Goal: Task Accomplishment & Management: Manage account settings

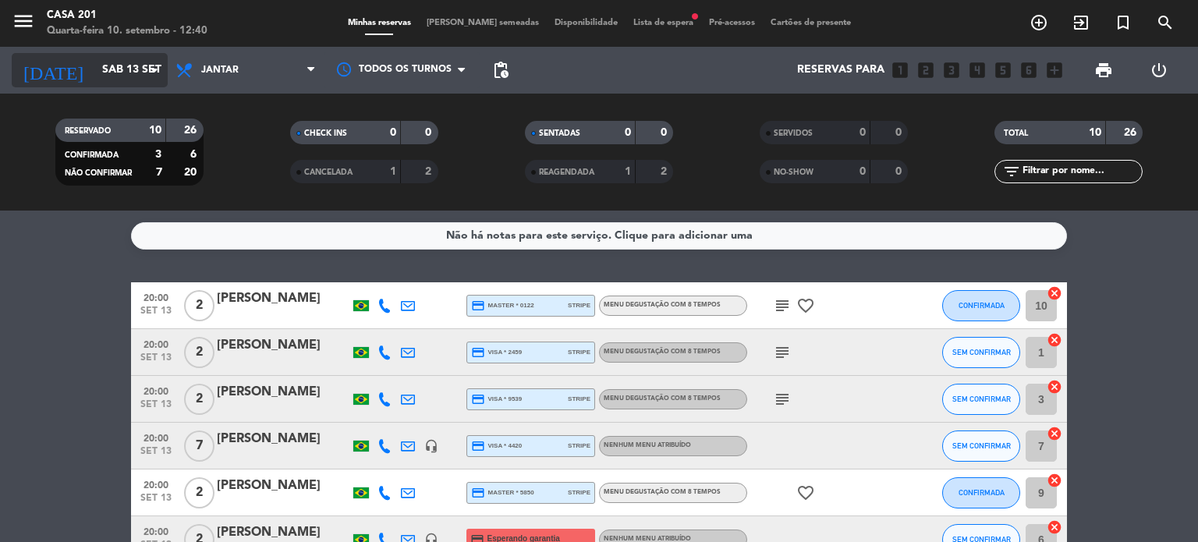
click at [106, 68] on input "Sáb 13 set" at bounding box center [168, 70] width 148 height 28
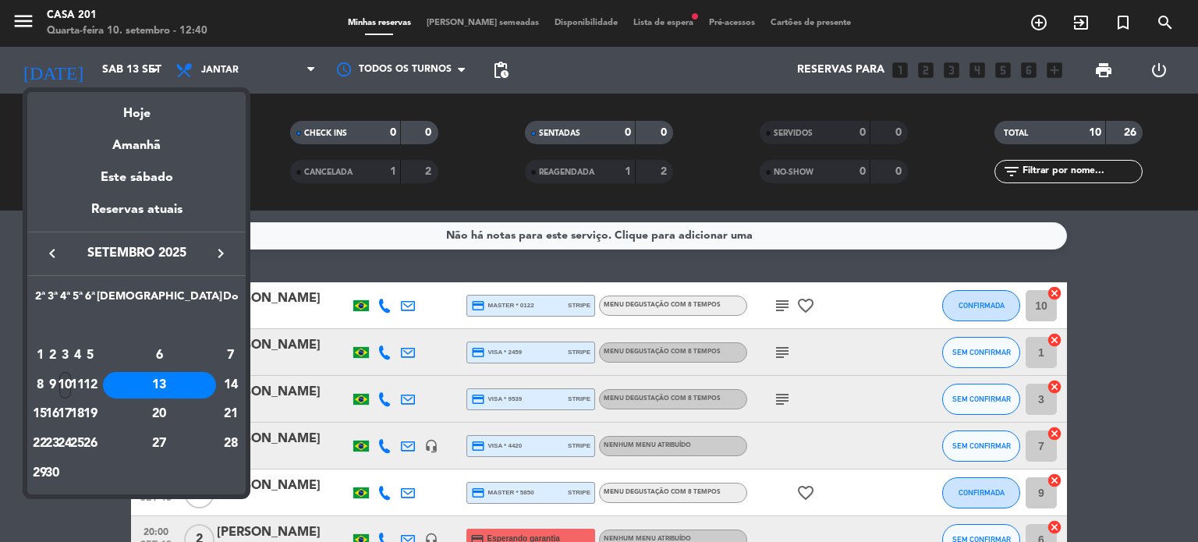
click at [71, 392] on div "10" at bounding box center [65, 385] width 12 height 27
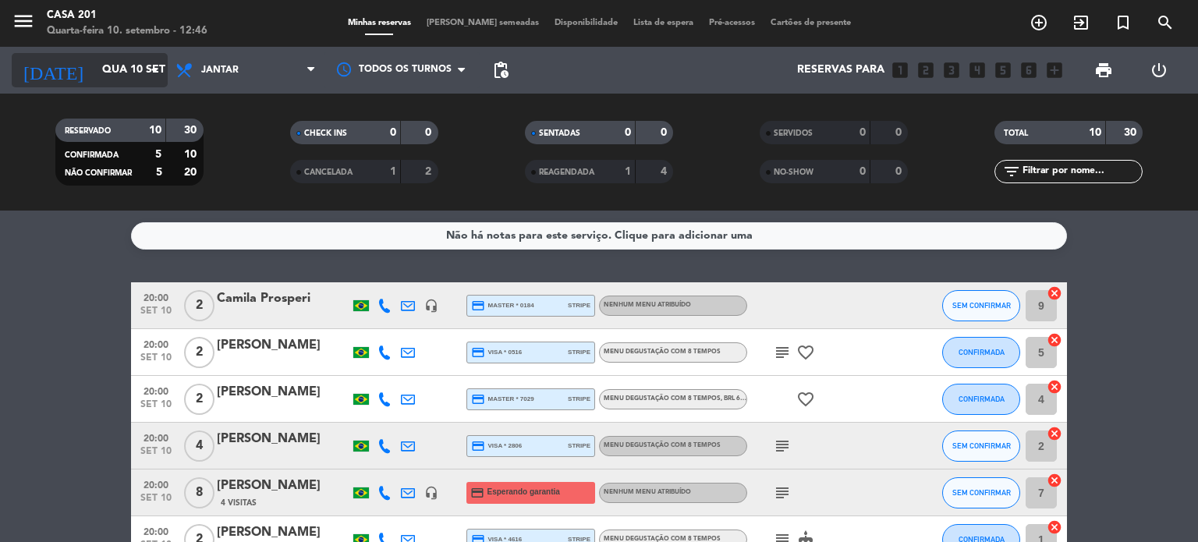
click at [119, 87] on div "[DATE] [DATE] arrow_drop_down" at bounding box center [90, 70] width 156 height 34
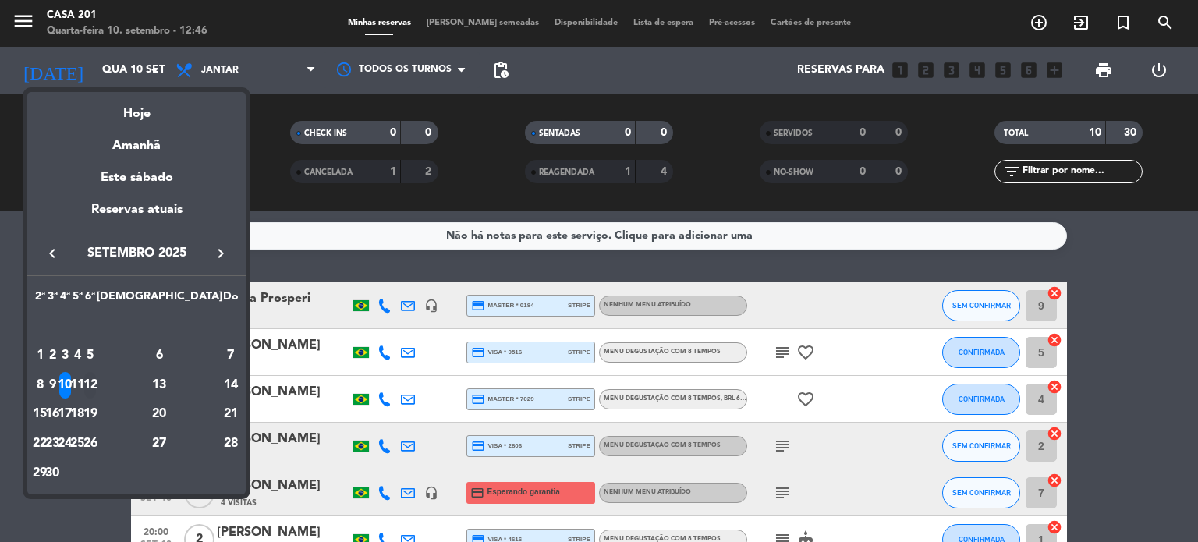
click at [96, 382] on div "12" at bounding box center [90, 385] width 12 height 27
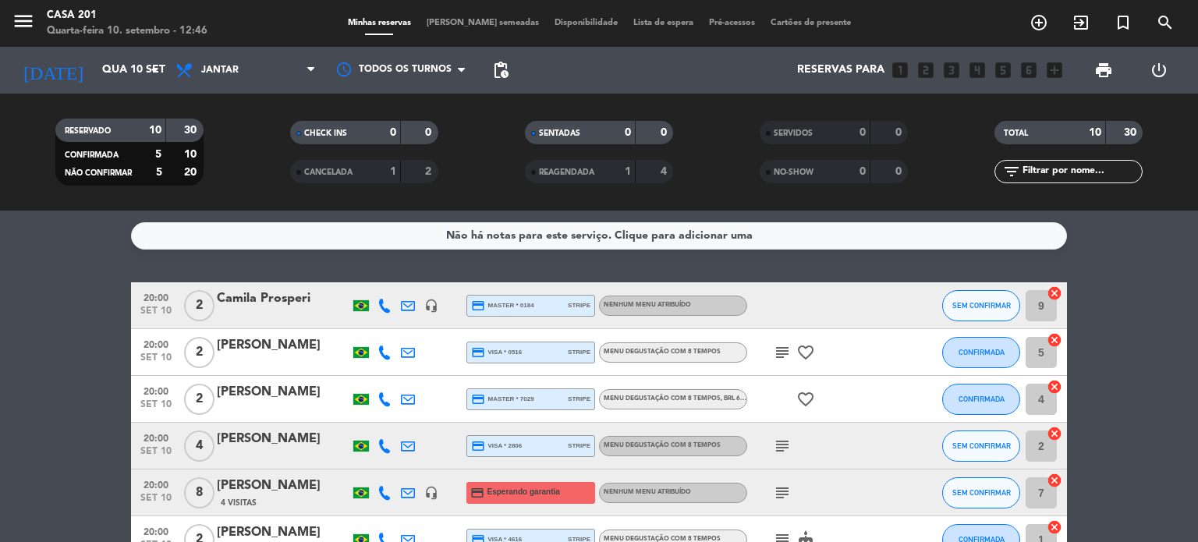
type input "Sex 12 set"
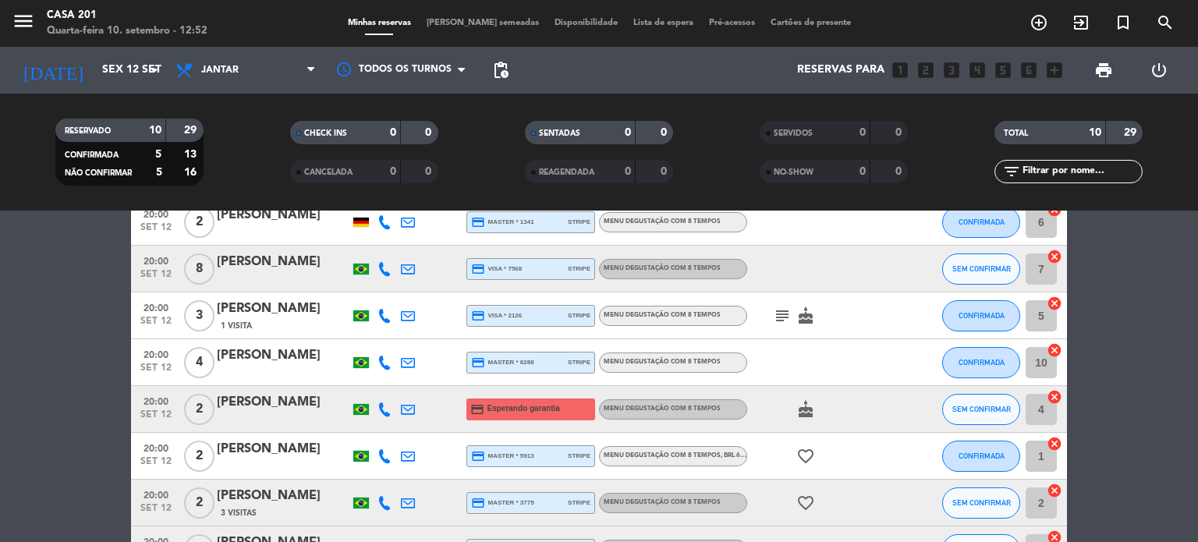
scroll to position [208, 0]
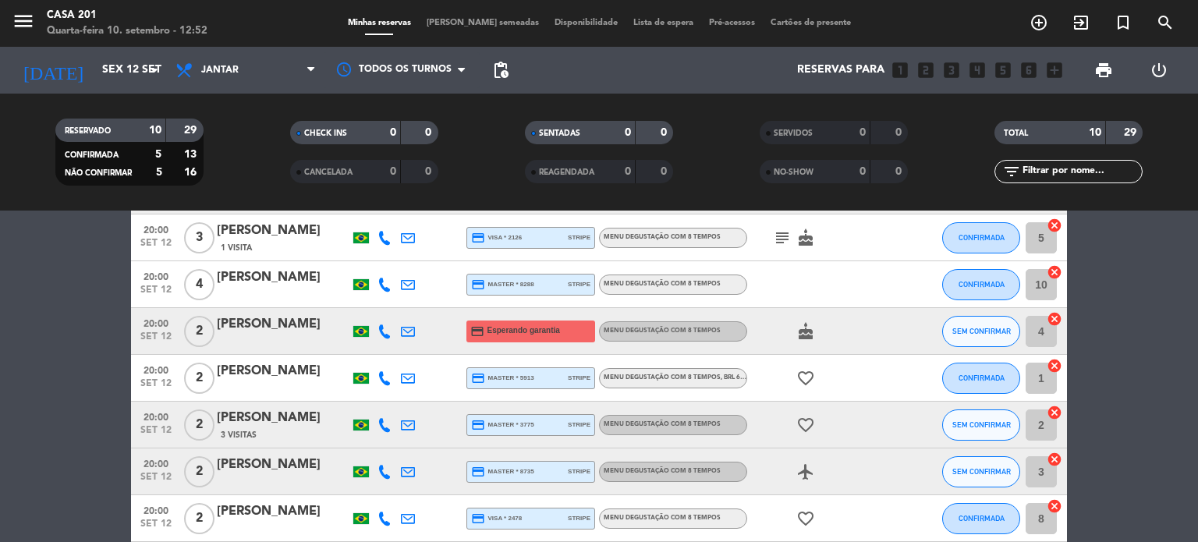
click at [264, 327] on div "[PERSON_NAME]" at bounding box center [283, 324] width 133 height 20
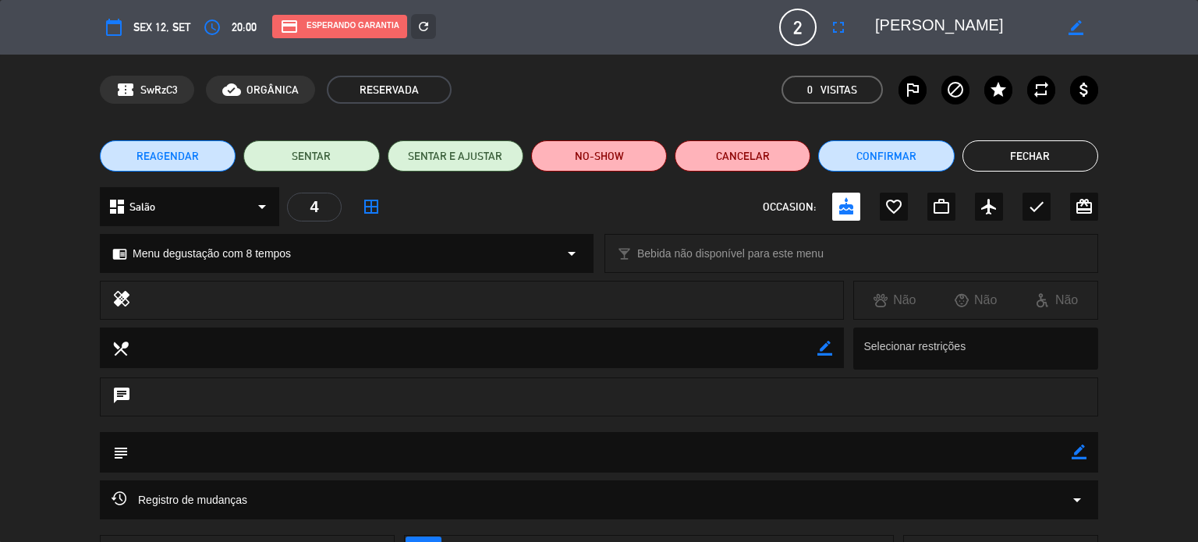
scroll to position [78, 0]
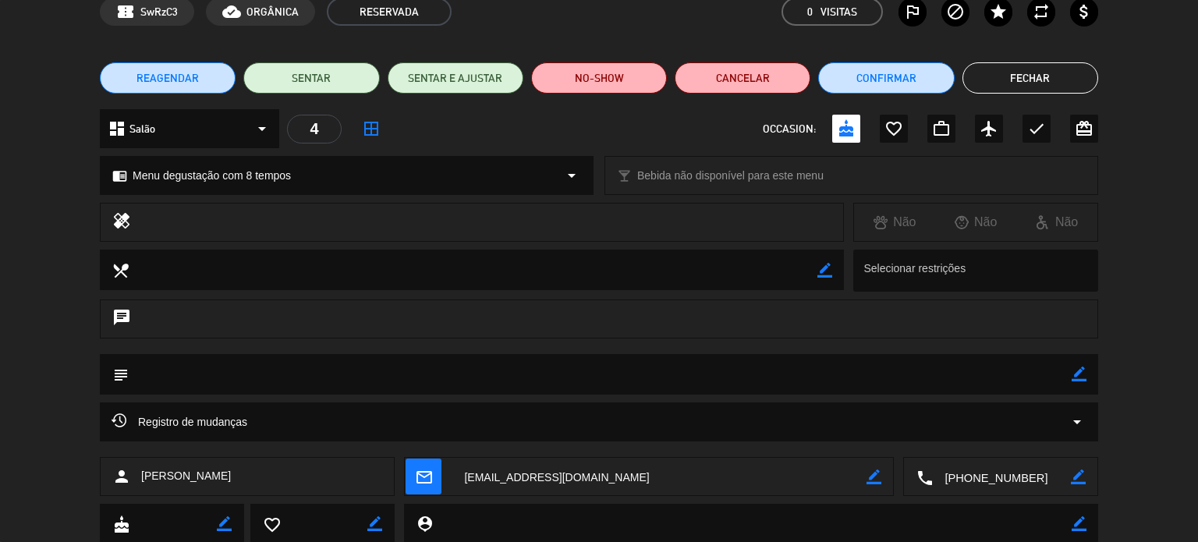
click at [1041, 78] on button "Fechar" at bounding box center [1030, 77] width 136 height 31
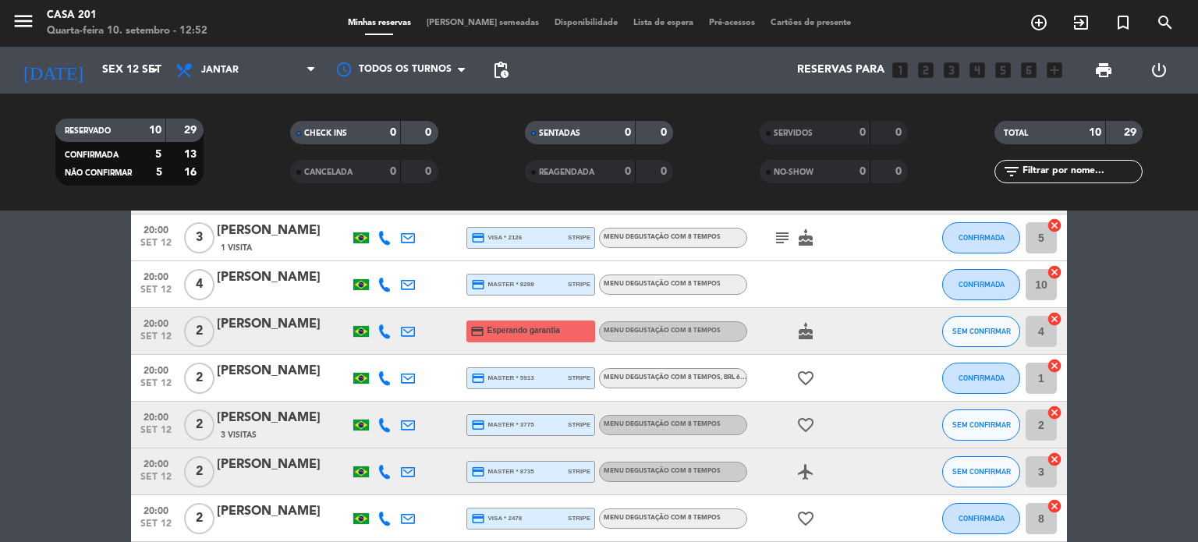
click at [275, 324] on div "[PERSON_NAME]" at bounding box center [283, 324] width 133 height 20
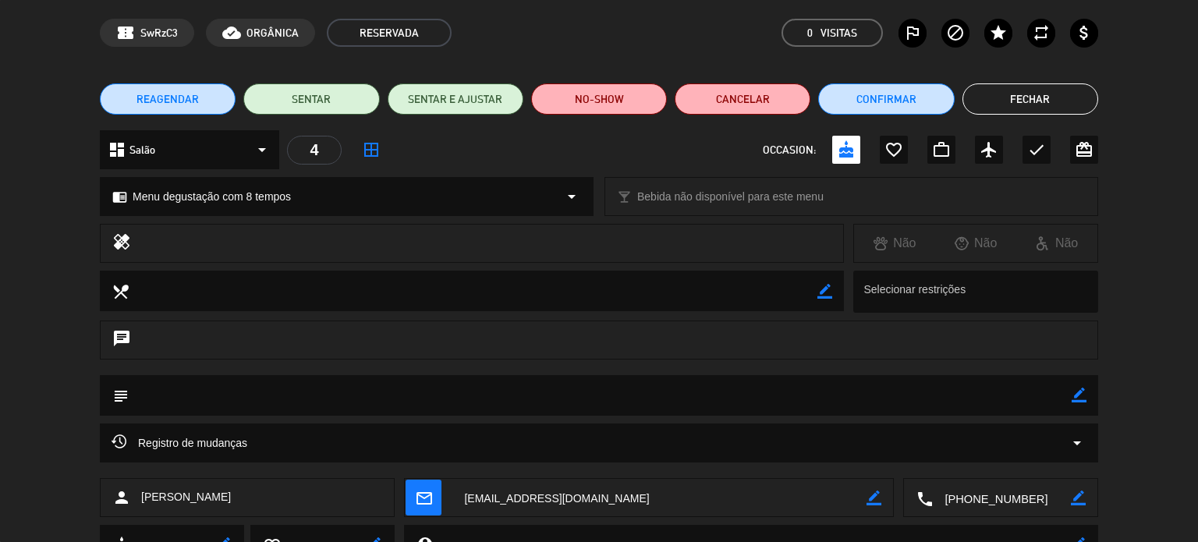
scroll to position [126, 0]
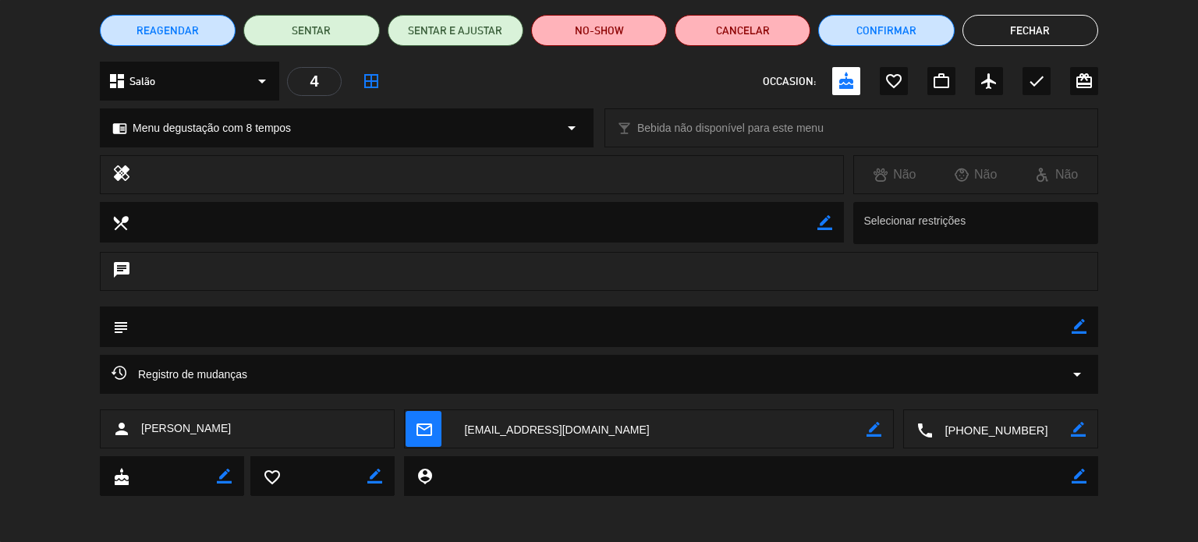
click at [998, 32] on button "Fechar" at bounding box center [1030, 30] width 136 height 31
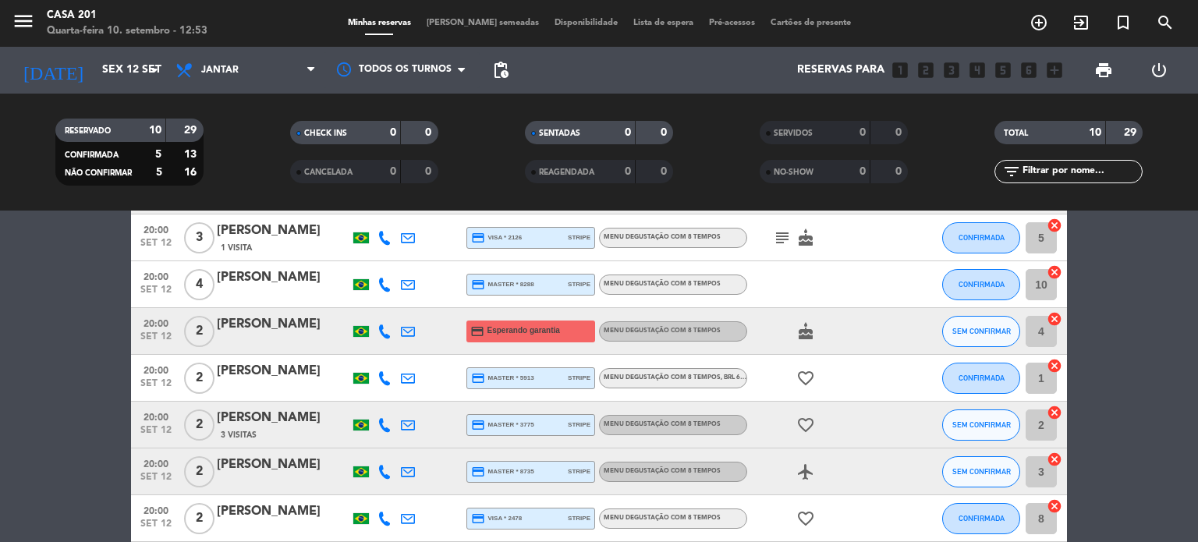
click at [321, 327] on div "[PERSON_NAME]" at bounding box center [283, 324] width 133 height 20
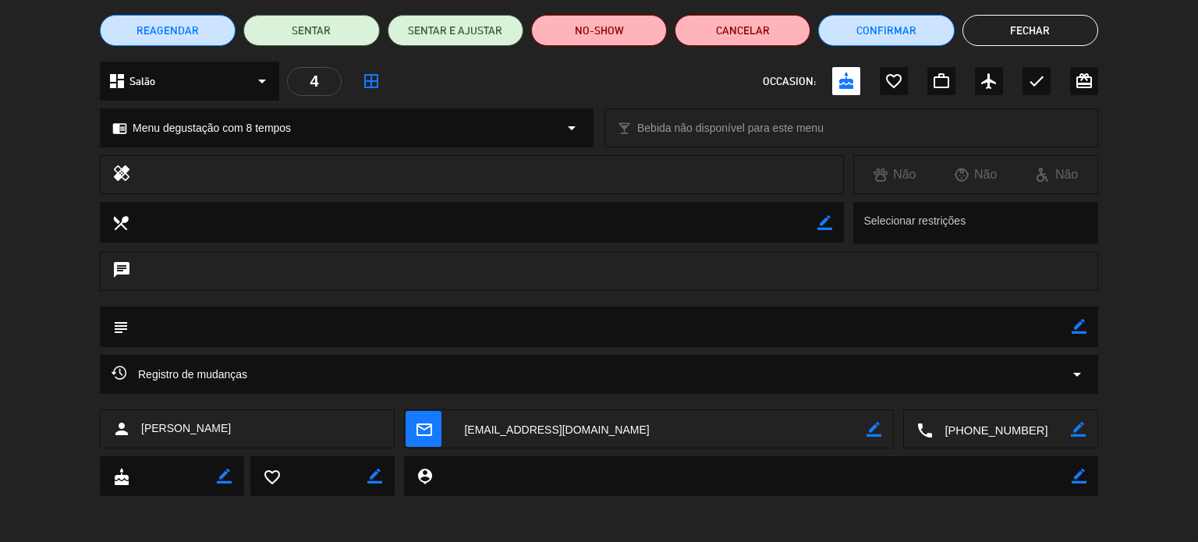
scroll to position [0, 0]
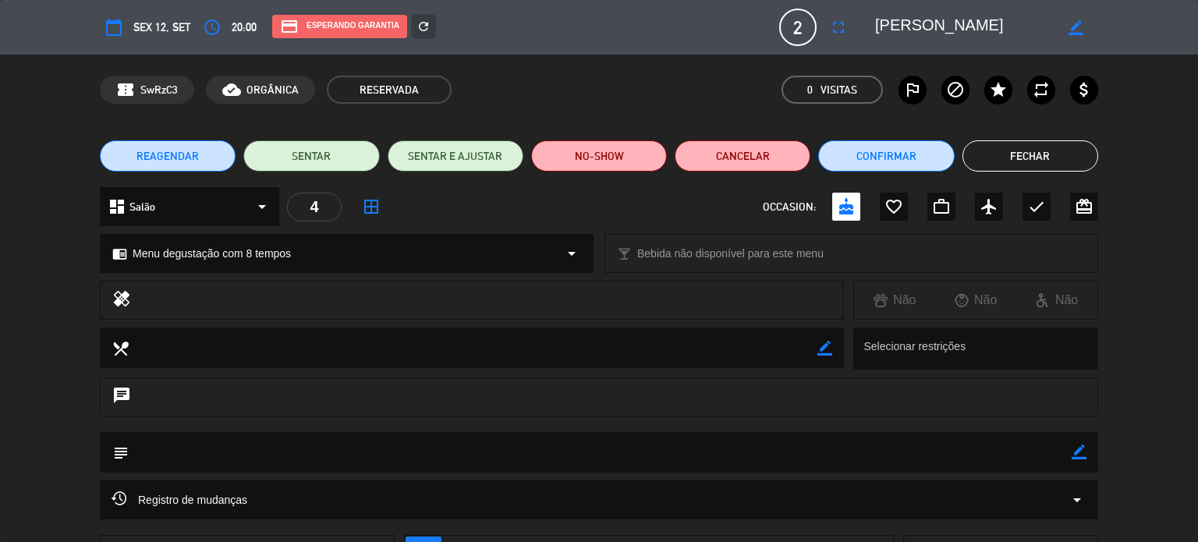
click at [1083, 451] on icon "border_color" at bounding box center [1079, 452] width 15 height 15
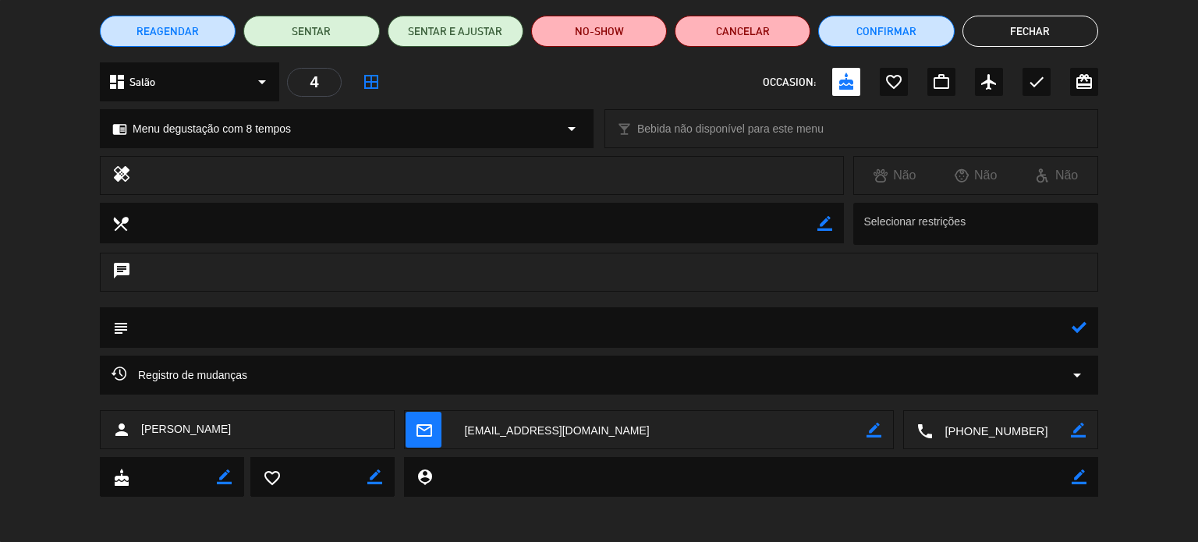
scroll to position [126, 0]
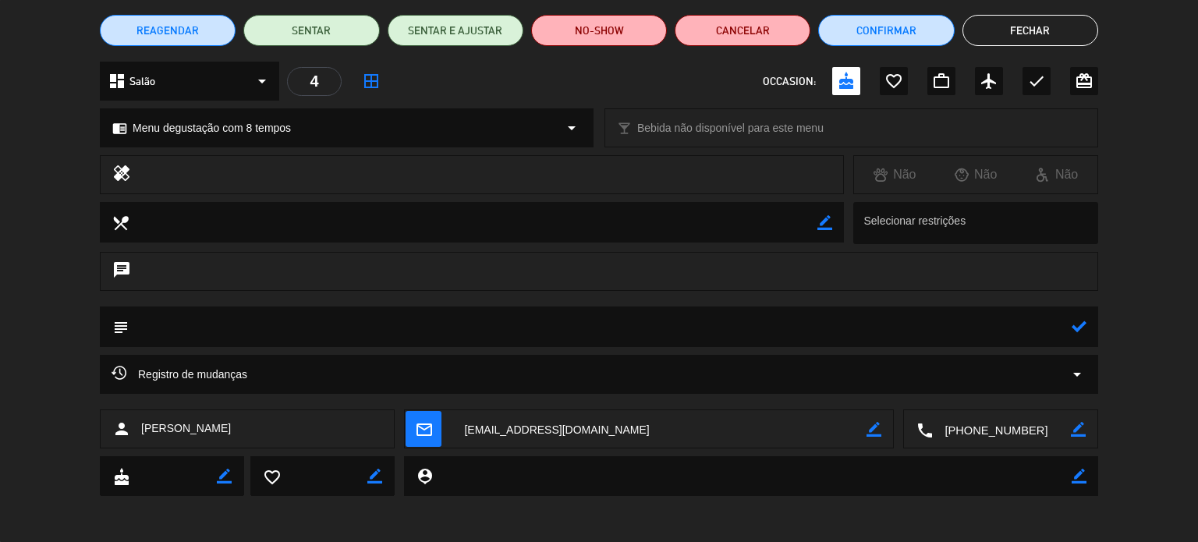
click at [160, 326] on textarea at bounding box center [600, 327] width 943 height 40
click at [1073, 332] on icon at bounding box center [1079, 326] width 15 height 15
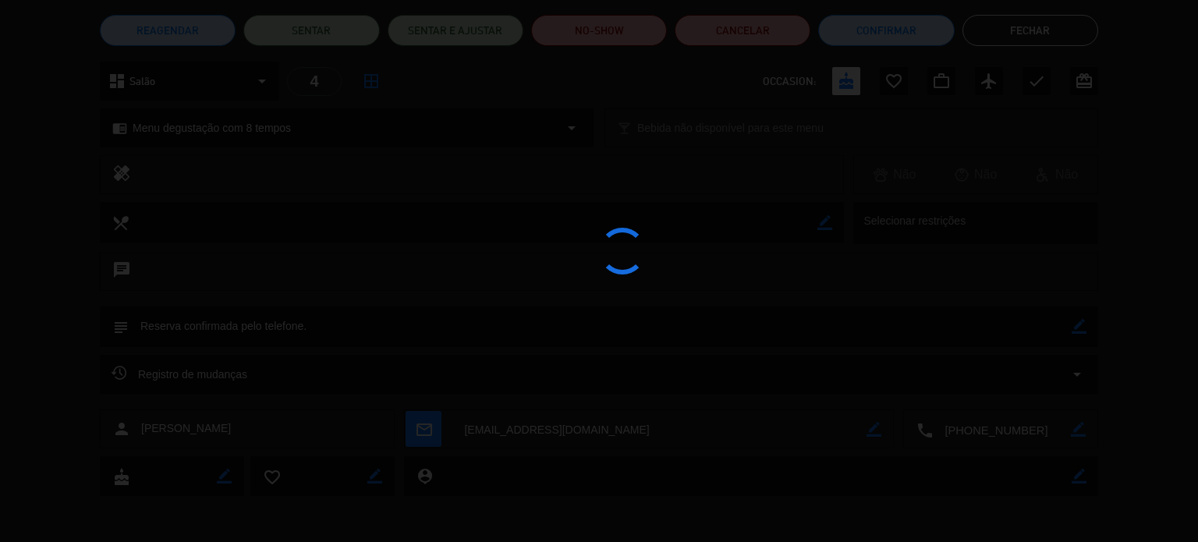
type textarea "Reserva confirmada pelo telefone."
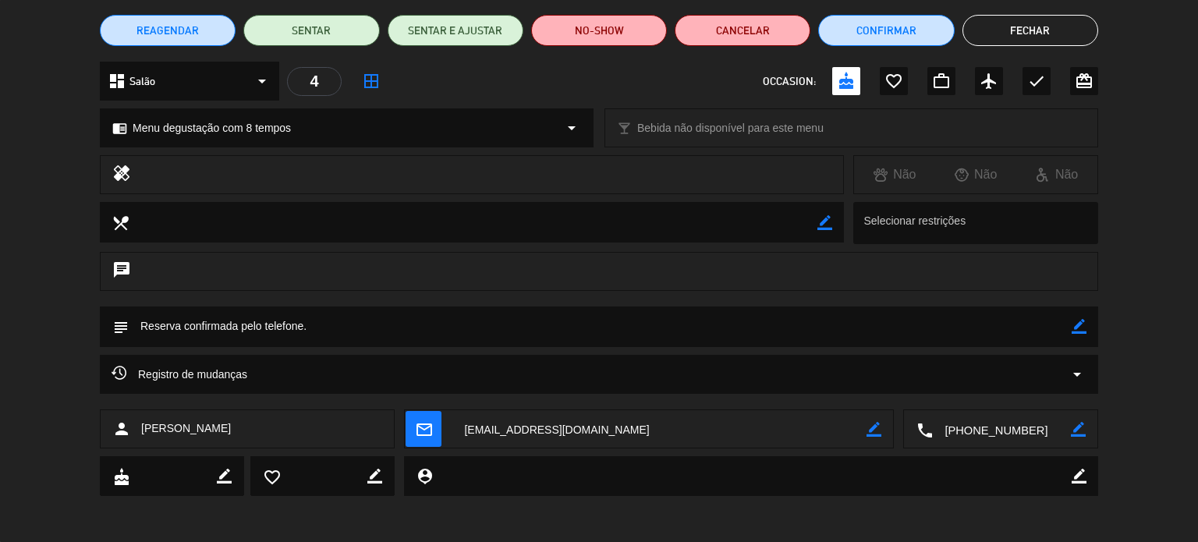
click at [1041, 34] on button "Fechar" at bounding box center [1030, 30] width 136 height 31
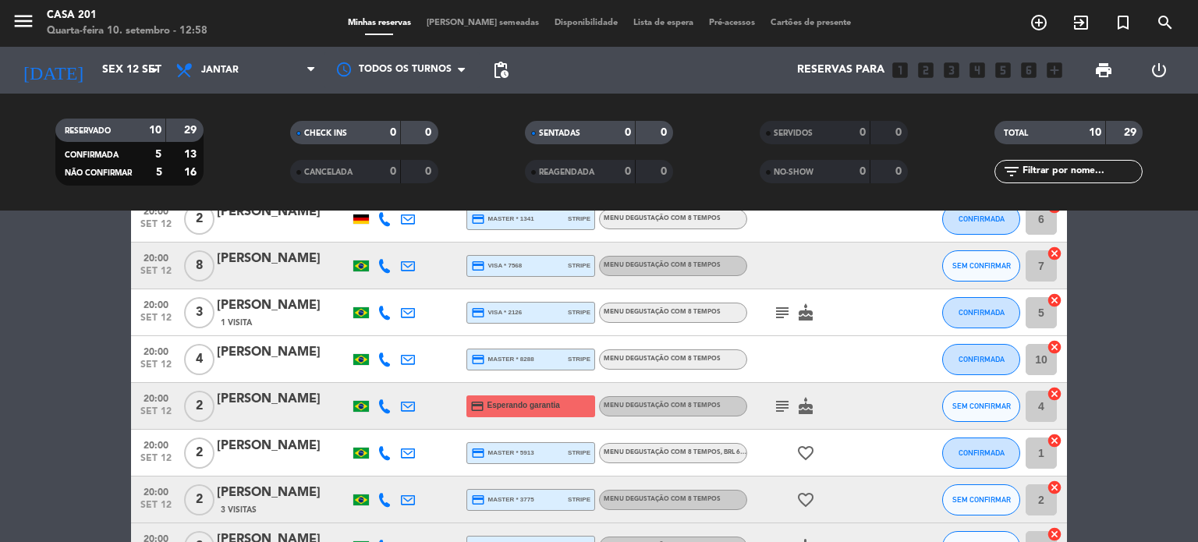
scroll to position [130, 0]
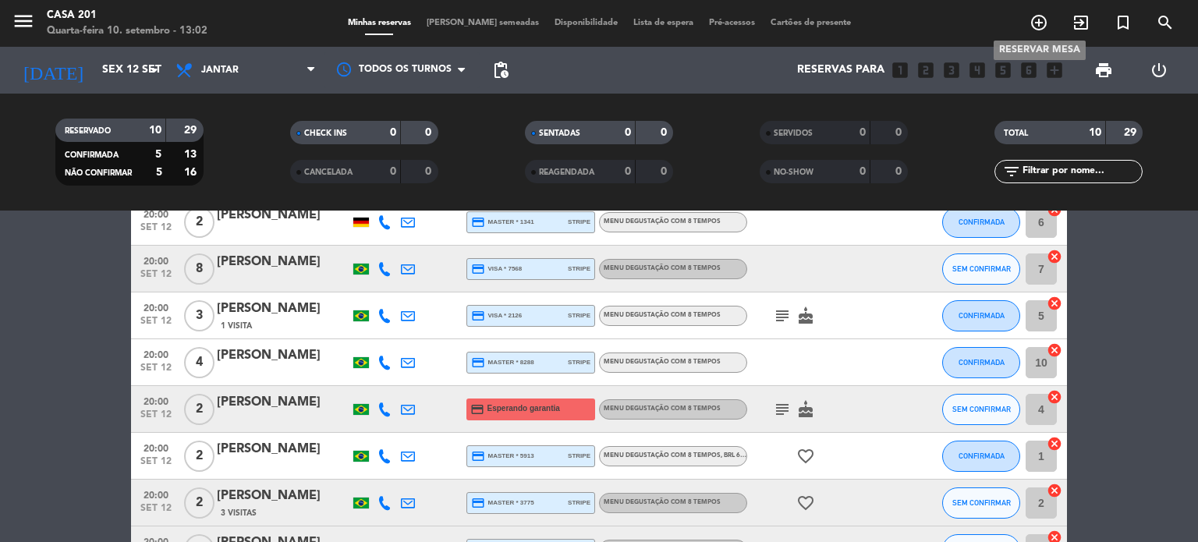
click at [1036, 17] on icon "add_circle_outline" at bounding box center [1039, 22] width 19 height 19
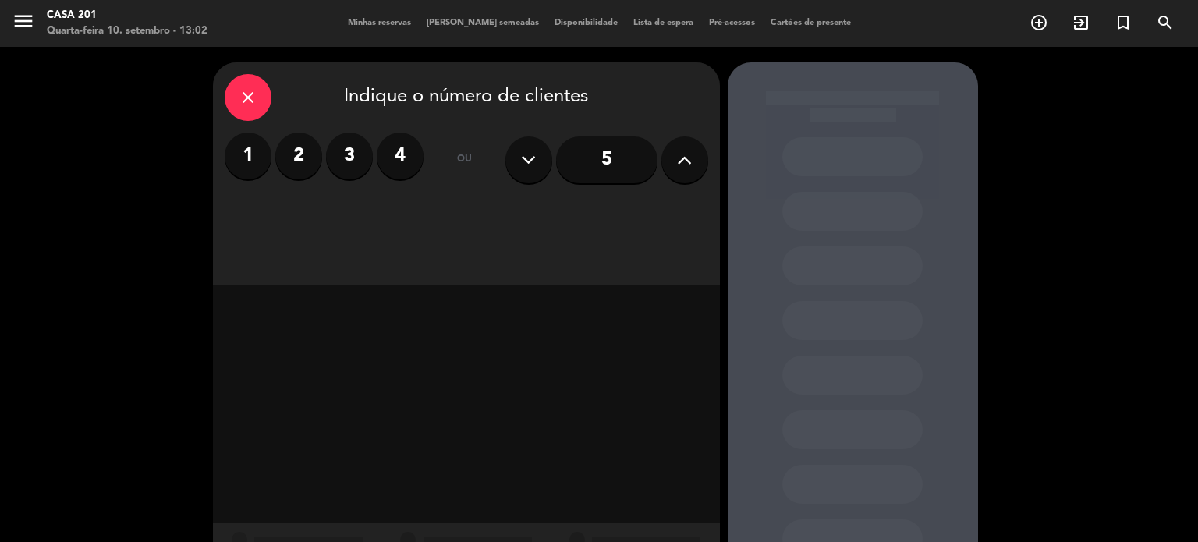
click at [299, 159] on label "2" at bounding box center [298, 156] width 47 height 47
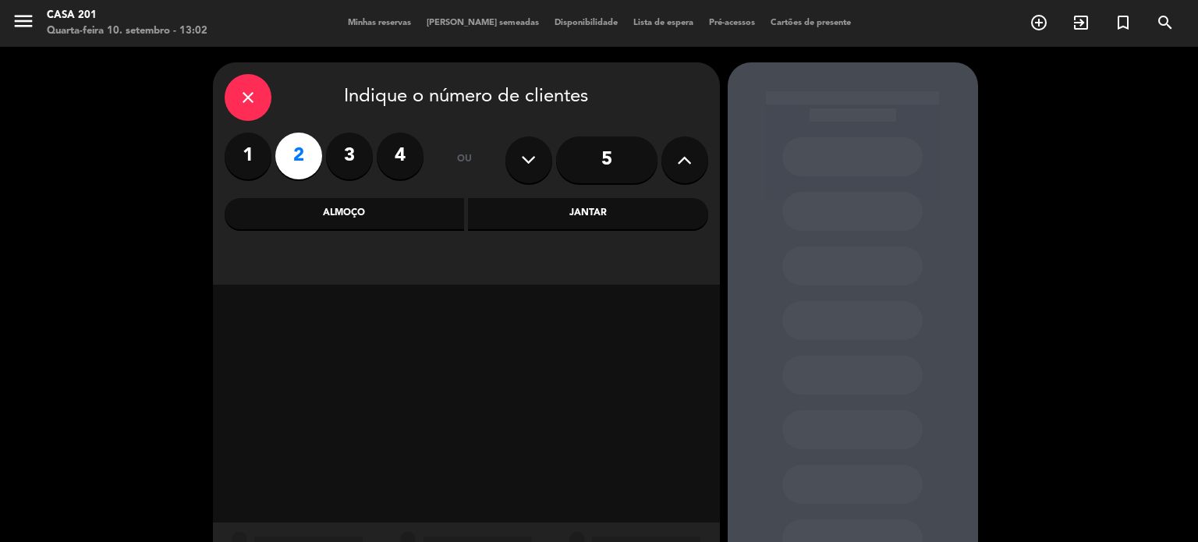
click at [578, 207] on div "Jantar" at bounding box center [588, 213] width 240 height 31
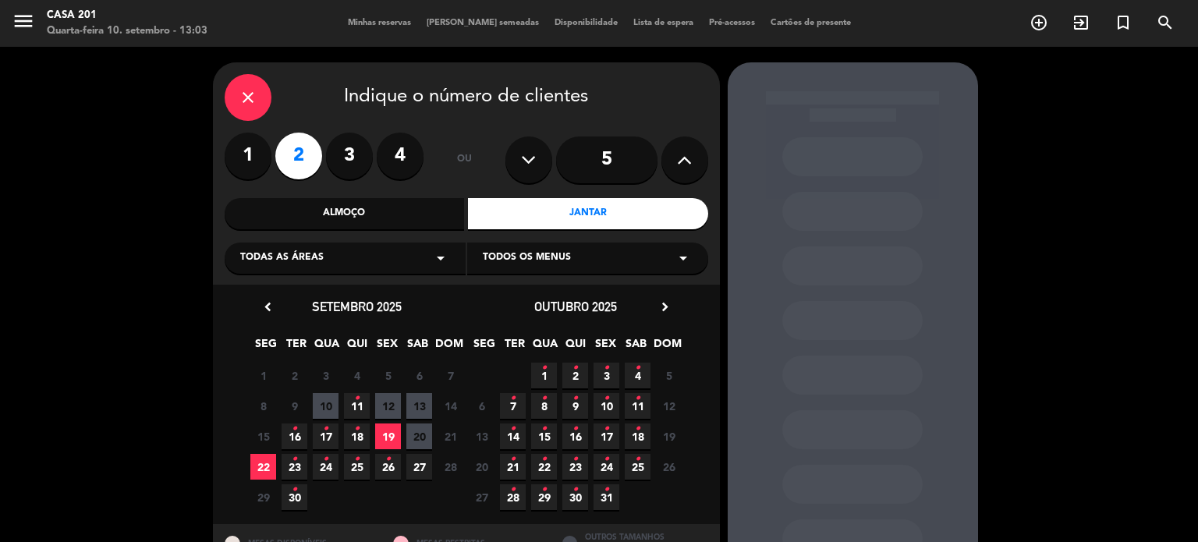
click at [387, 402] on span "12" at bounding box center [388, 406] width 26 height 26
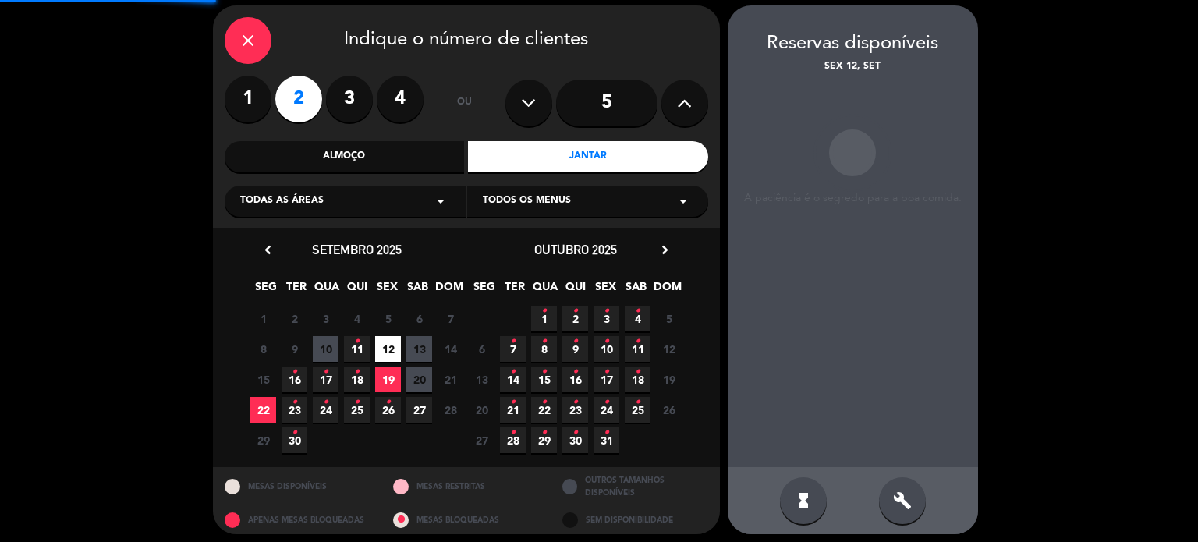
scroll to position [62, 0]
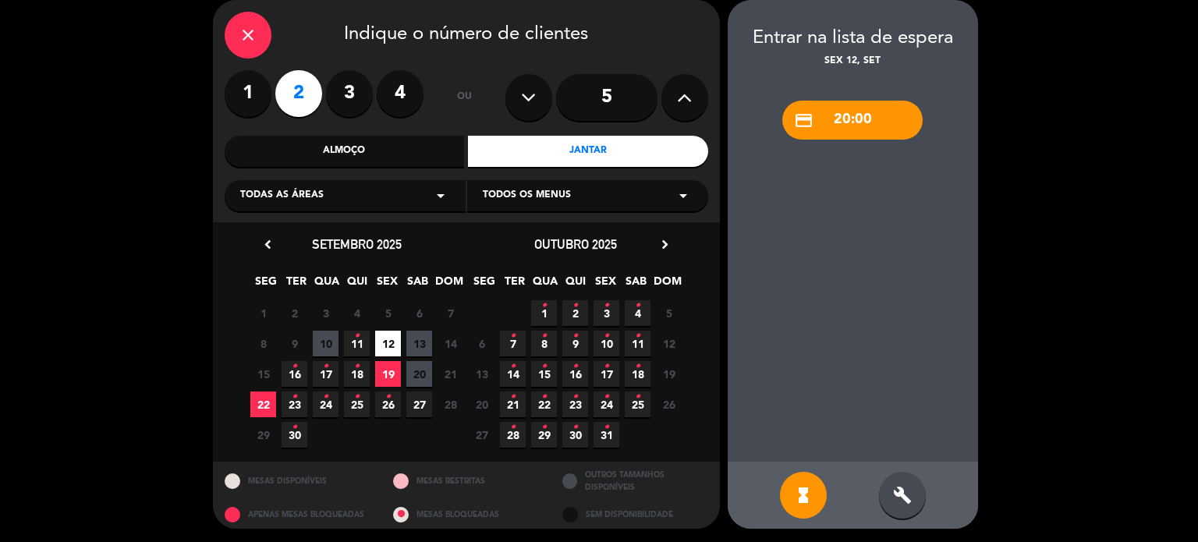
click at [870, 127] on div "credit_card 20:00" at bounding box center [852, 120] width 140 height 39
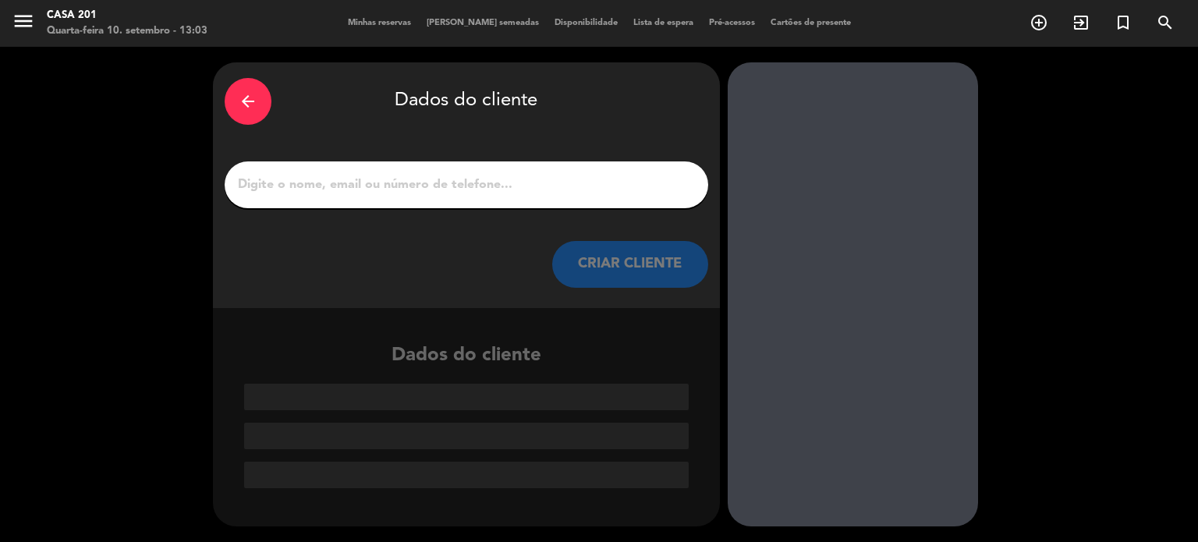
scroll to position [0, 0]
click at [331, 193] on input "1" at bounding box center [466, 185] width 460 height 22
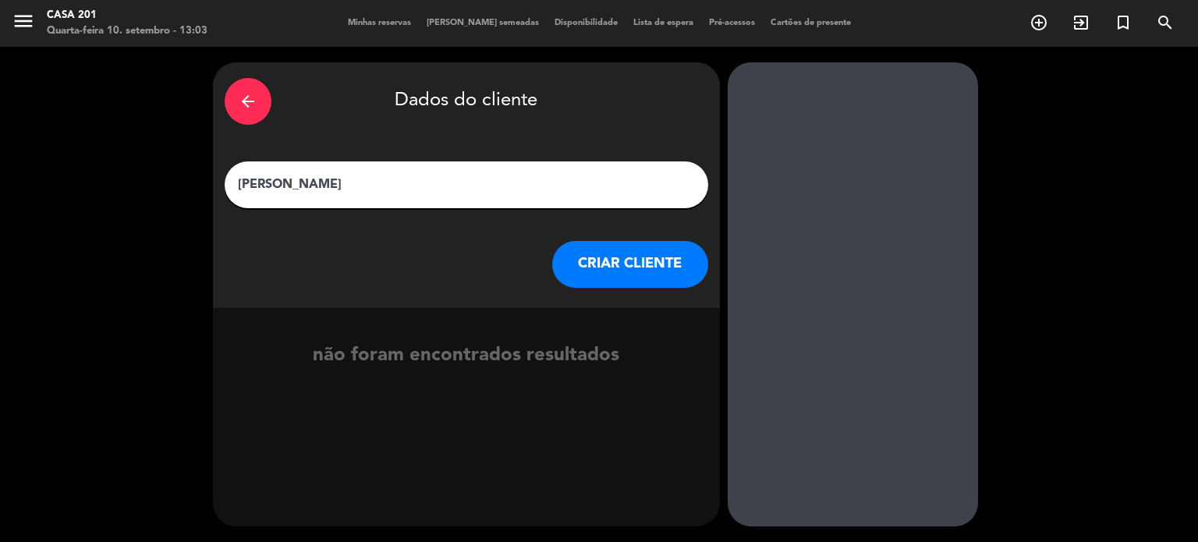
type input "[PERSON_NAME]"
click at [633, 272] on button "CRIAR CLIENTE" at bounding box center [630, 264] width 156 height 47
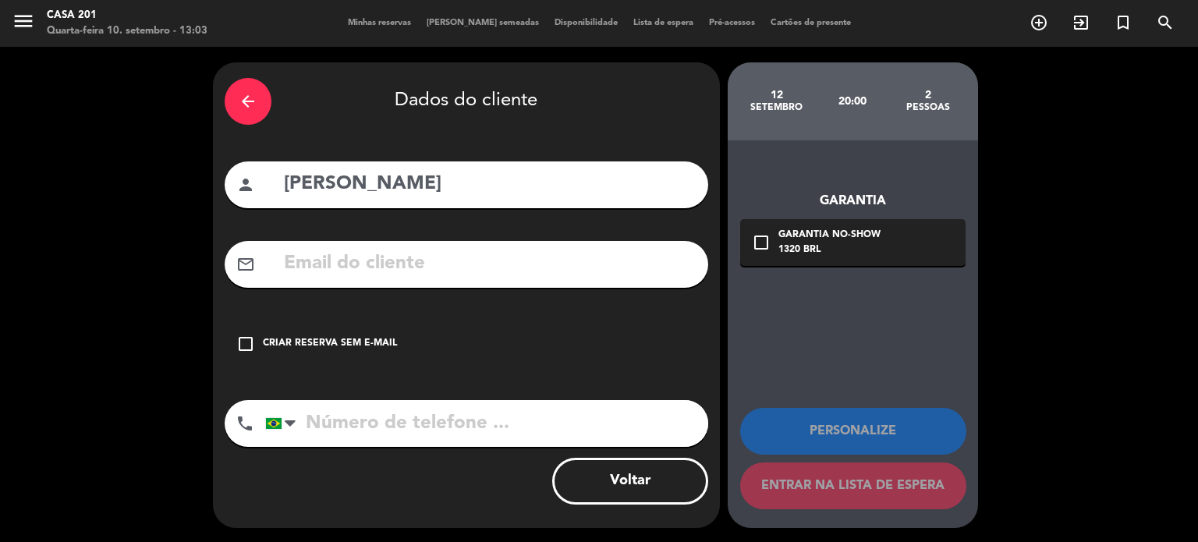
click at [331, 261] on input "text" at bounding box center [489, 264] width 414 height 32
click at [309, 429] on input "tel" at bounding box center [486, 423] width 443 height 47
type input "21993269030"
click at [307, 268] on input "text" at bounding box center [489, 264] width 414 height 32
click at [632, 483] on button "Voltar" at bounding box center [630, 481] width 156 height 47
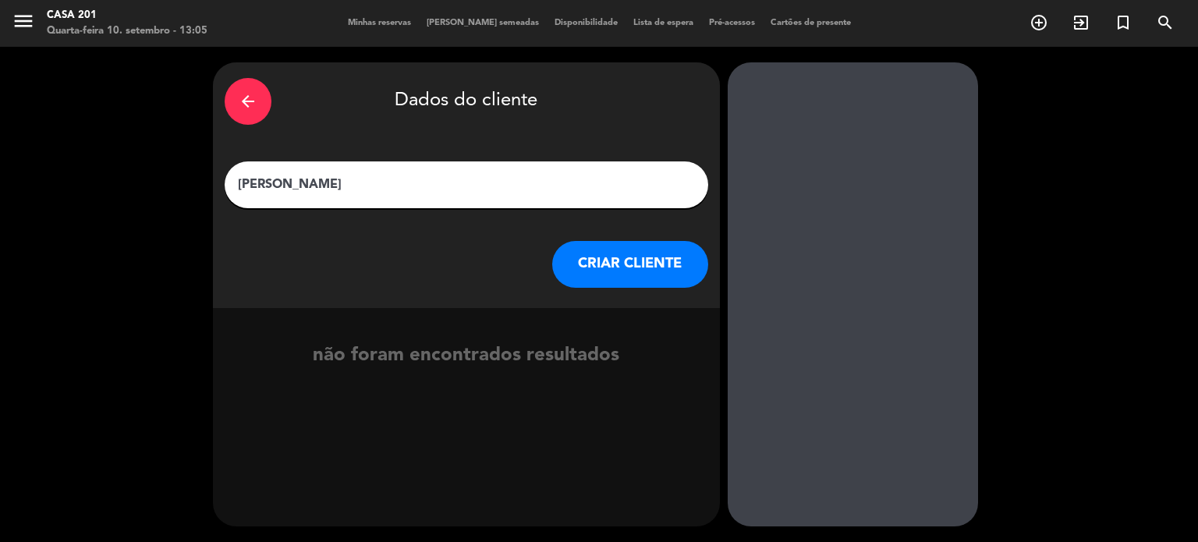
click at [262, 96] on div "arrow_back" at bounding box center [248, 101] width 47 height 47
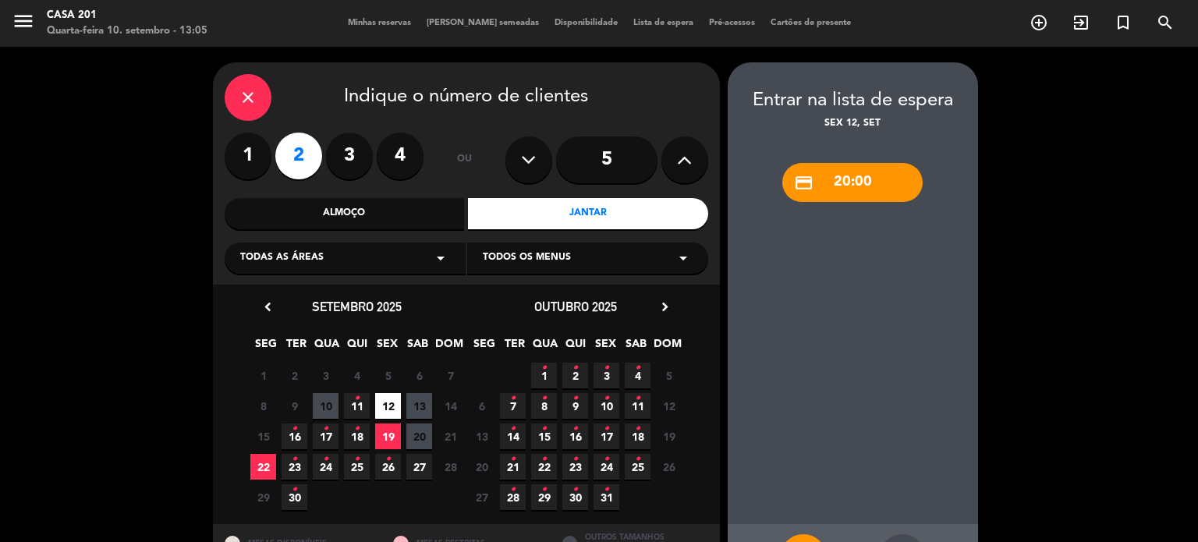
click at [265, 96] on div "close" at bounding box center [248, 97] width 47 height 47
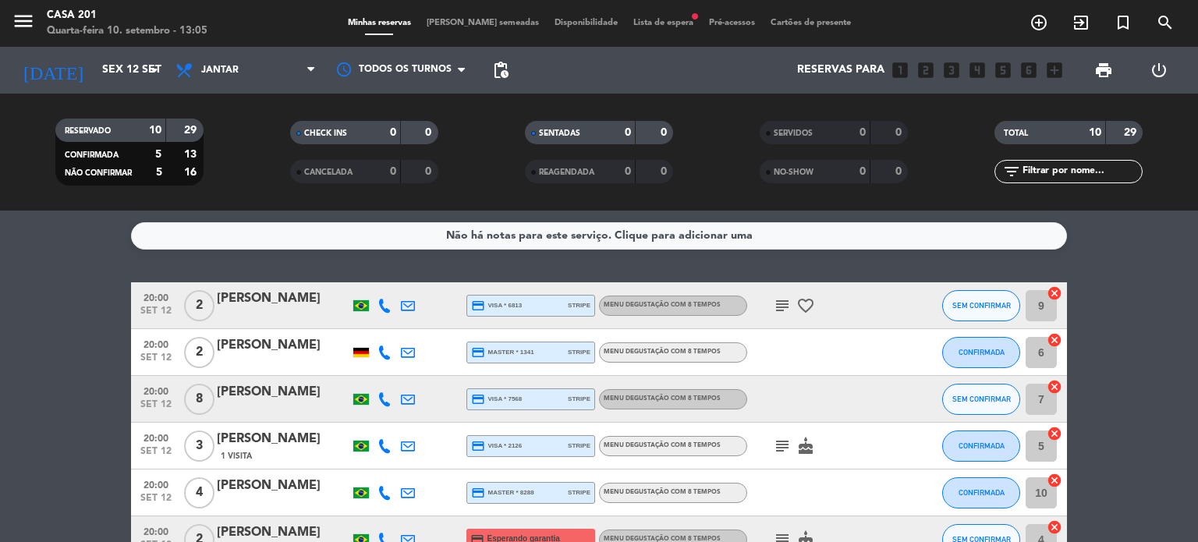
click at [641, 24] on span "Lista de espera fiber_manual_record" at bounding box center [664, 23] width 76 height 9
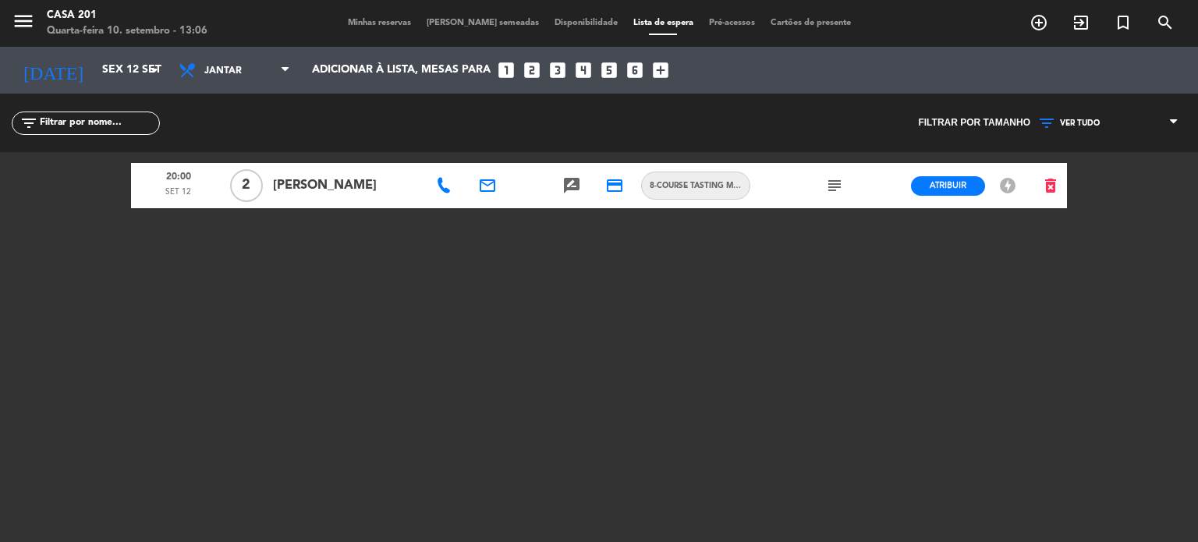
click at [394, 26] on span "Minhas reservas" at bounding box center [379, 23] width 79 height 9
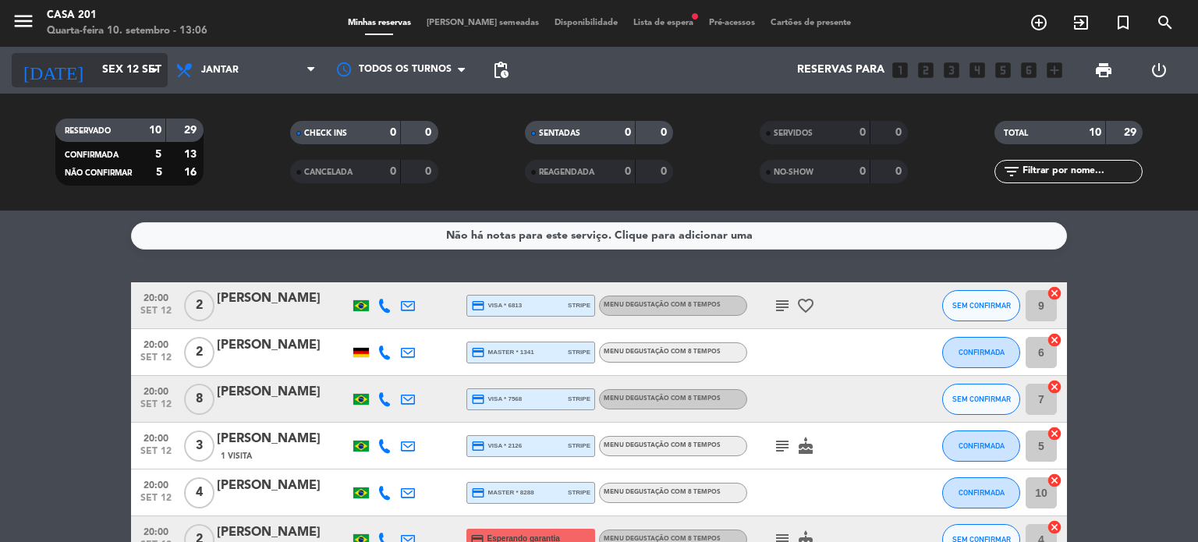
click at [119, 69] on input "Sex 12 set" at bounding box center [168, 70] width 148 height 28
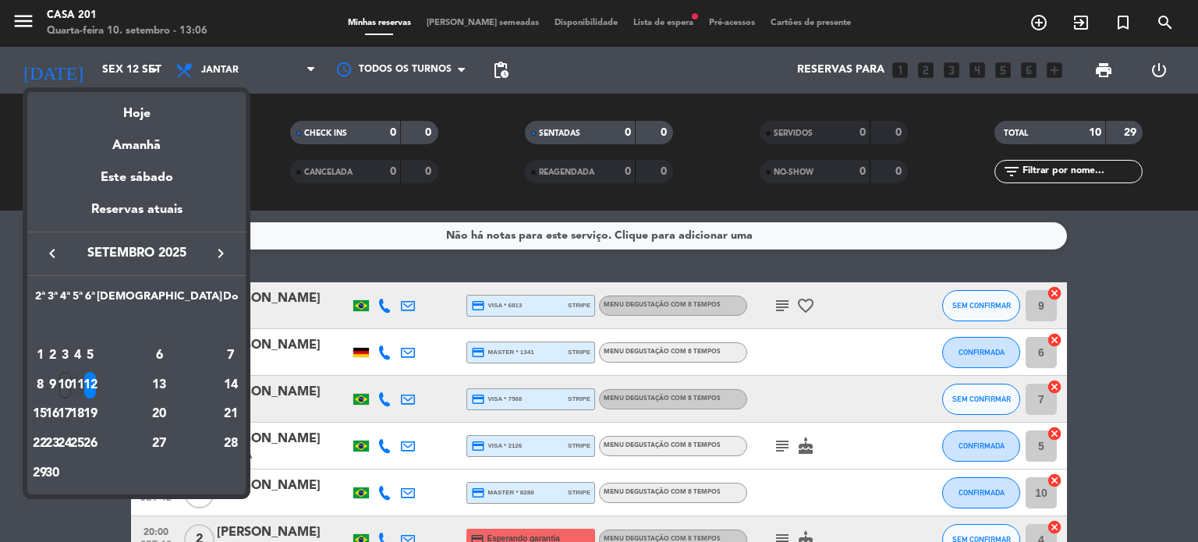
click at [83, 380] on div "11" at bounding box center [78, 385] width 12 height 27
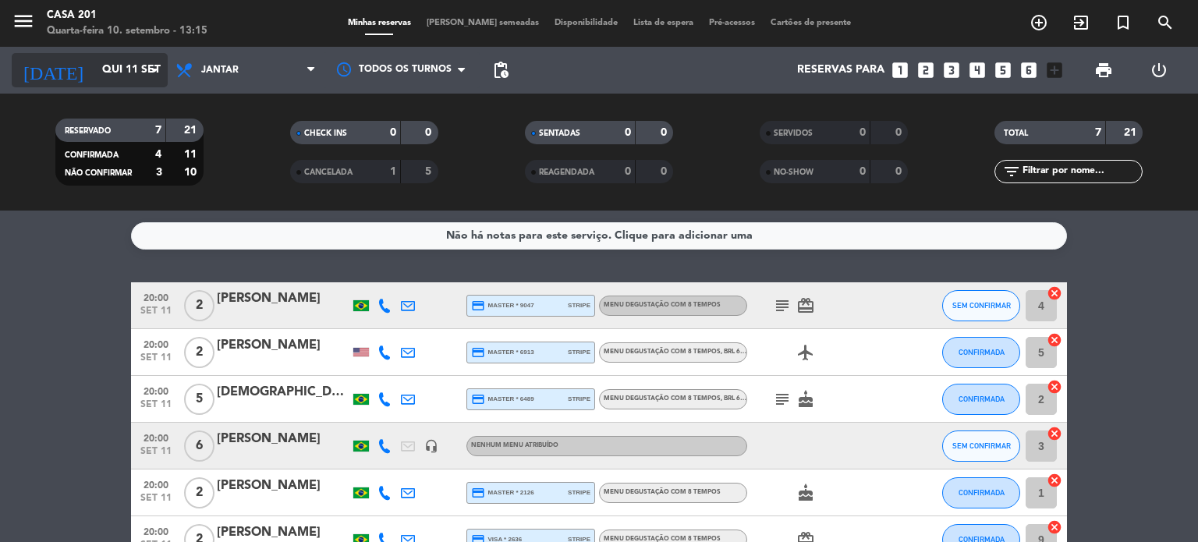
click at [104, 70] on input "Qui 11 set" at bounding box center [168, 70] width 148 height 28
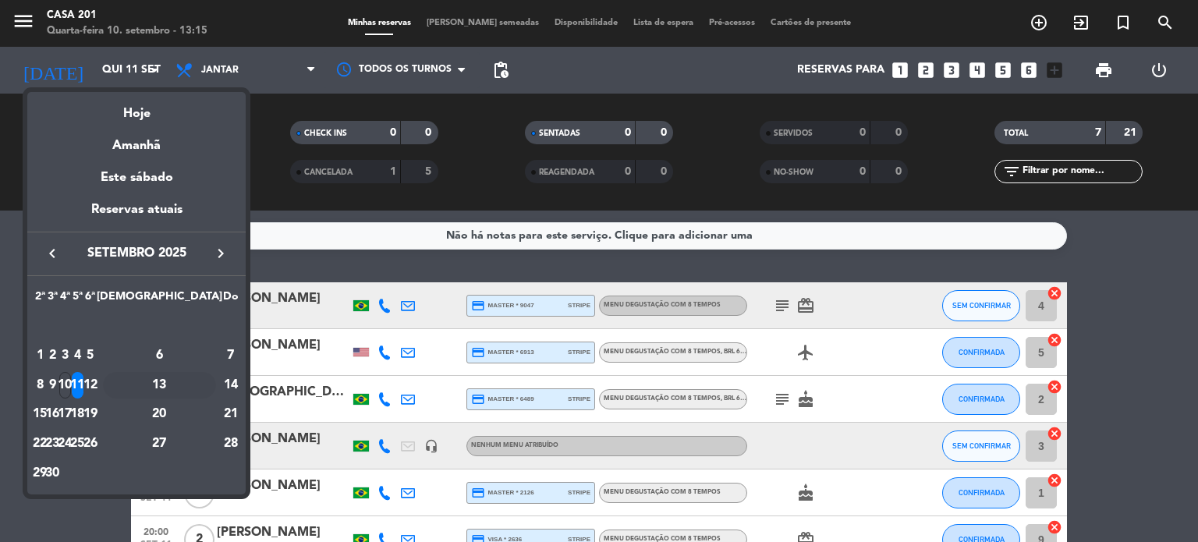
click at [199, 383] on div "13" at bounding box center [159, 385] width 113 height 27
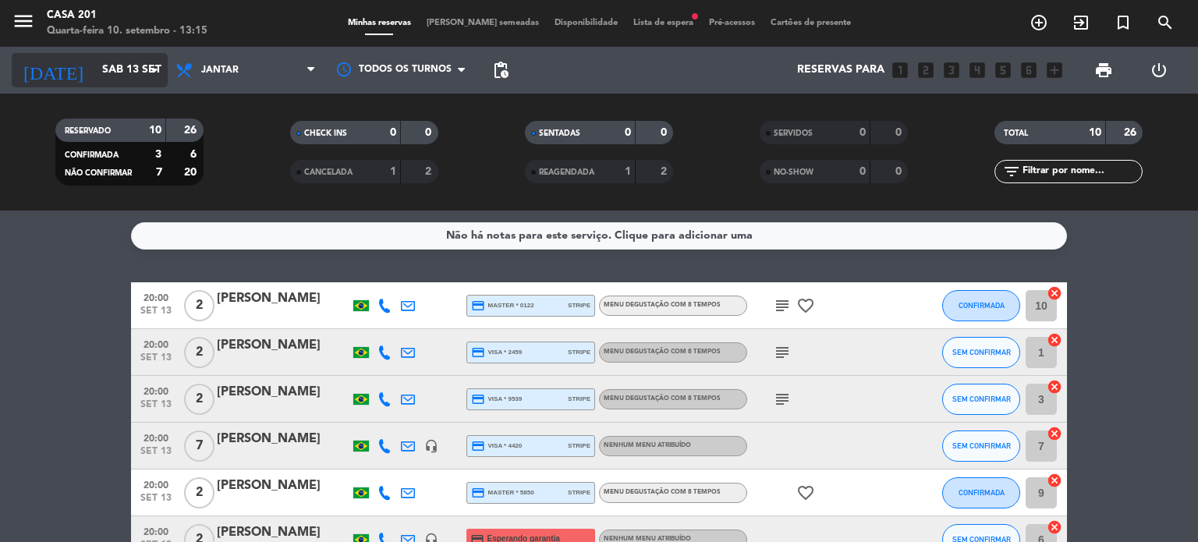
click at [94, 80] on input "Sáb 13 set" at bounding box center [168, 70] width 148 height 28
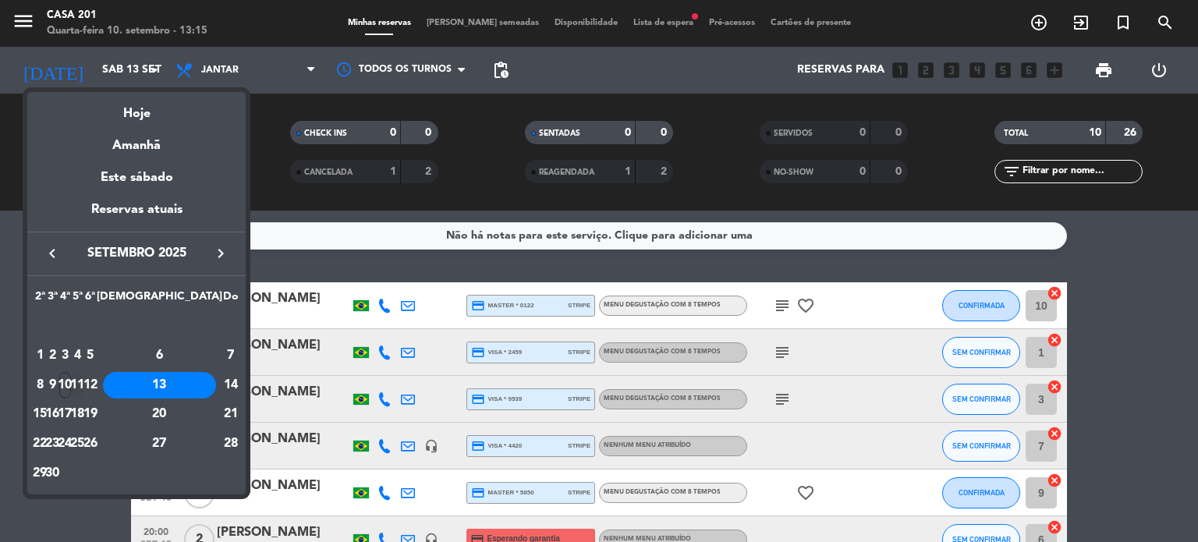
click at [83, 386] on div "11" at bounding box center [78, 385] width 12 height 27
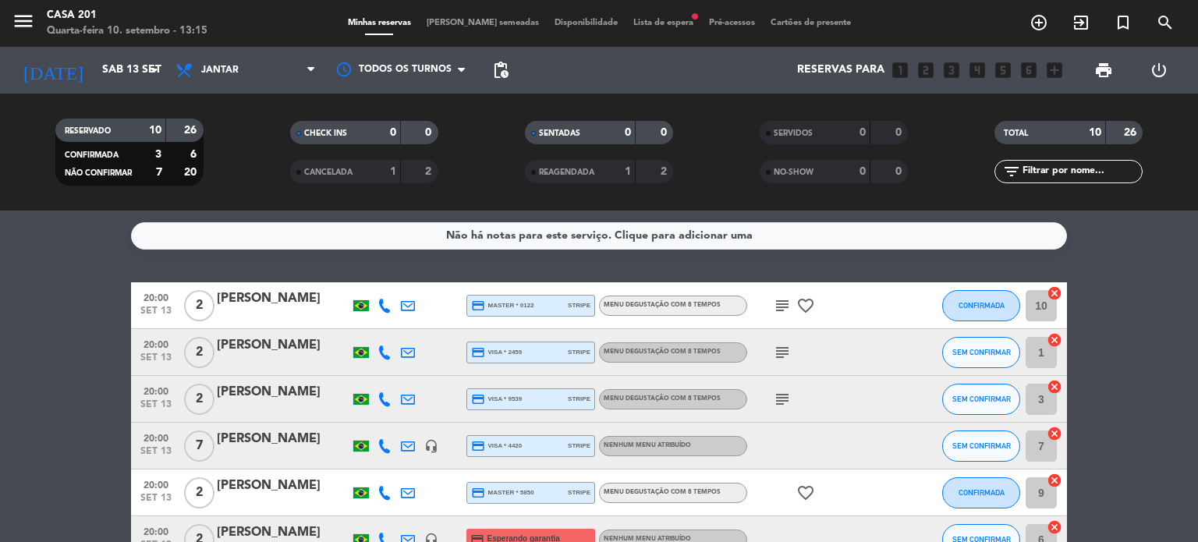
type input "Qui 11 set"
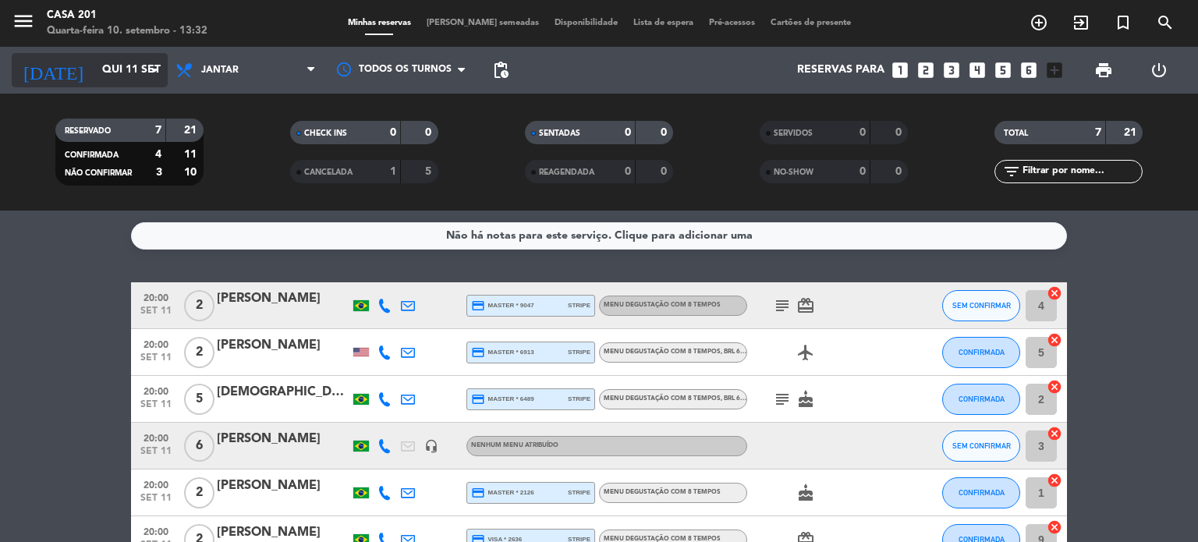
click at [94, 61] on input "Qui 11 set" at bounding box center [168, 70] width 148 height 28
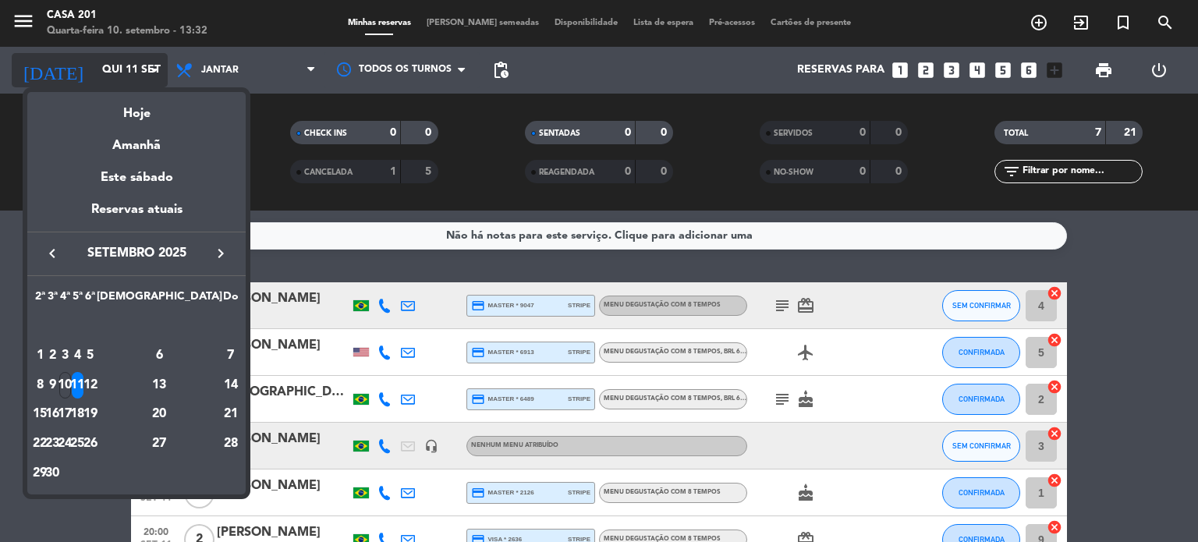
click at [70, 61] on div at bounding box center [599, 271] width 1198 height 542
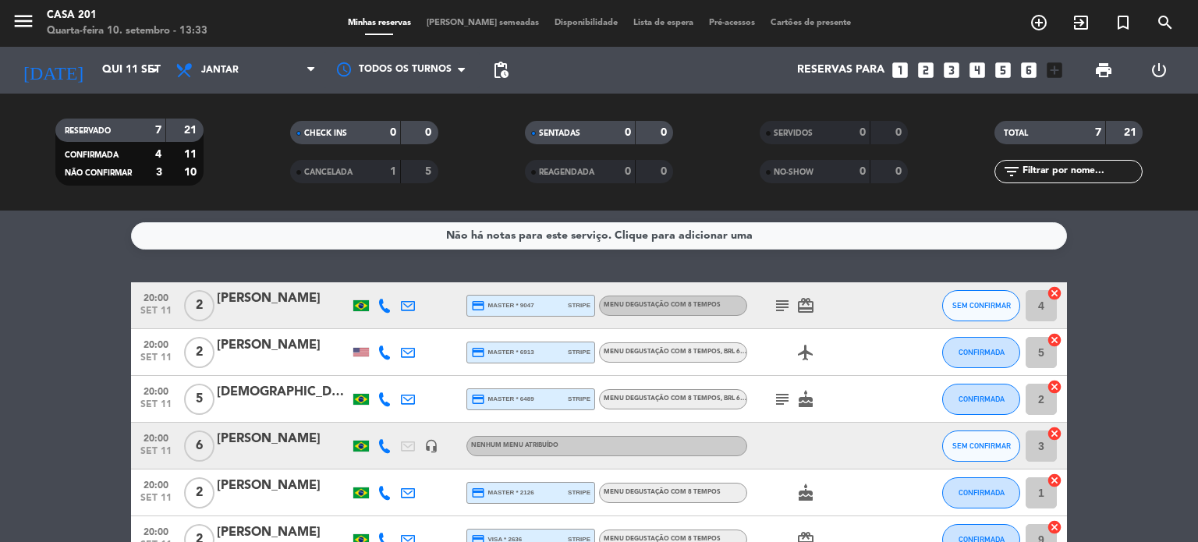
click at [257, 435] on div "[PERSON_NAME]" at bounding box center [283, 439] width 133 height 20
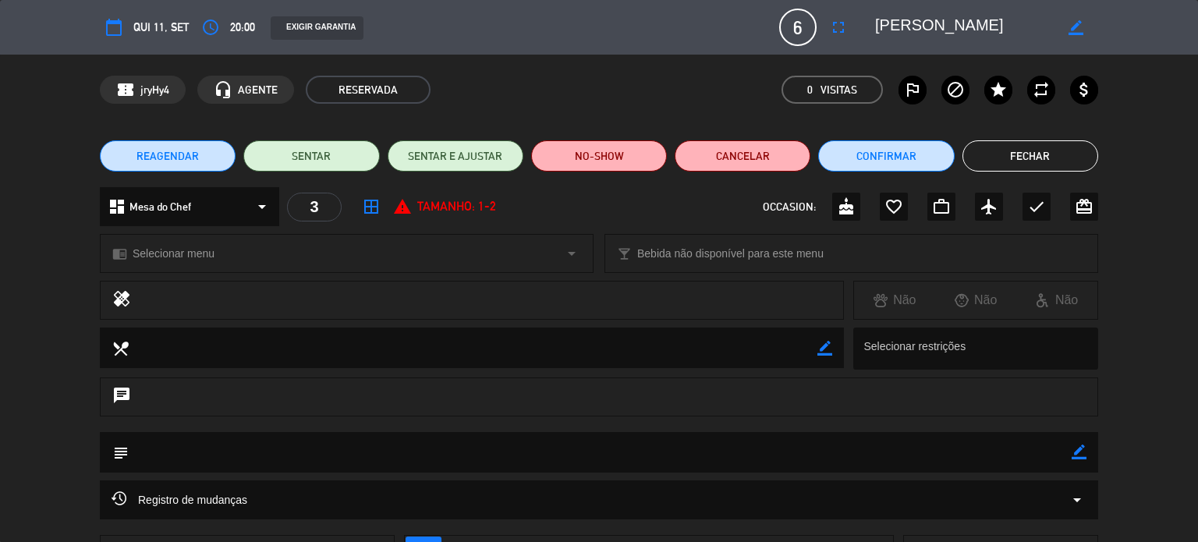
click at [785, 28] on span "6" at bounding box center [797, 27] width 37 height 37
click at [835, 24] on icon "fullscreen" at bounding box center [838, 27] width 19 height 19
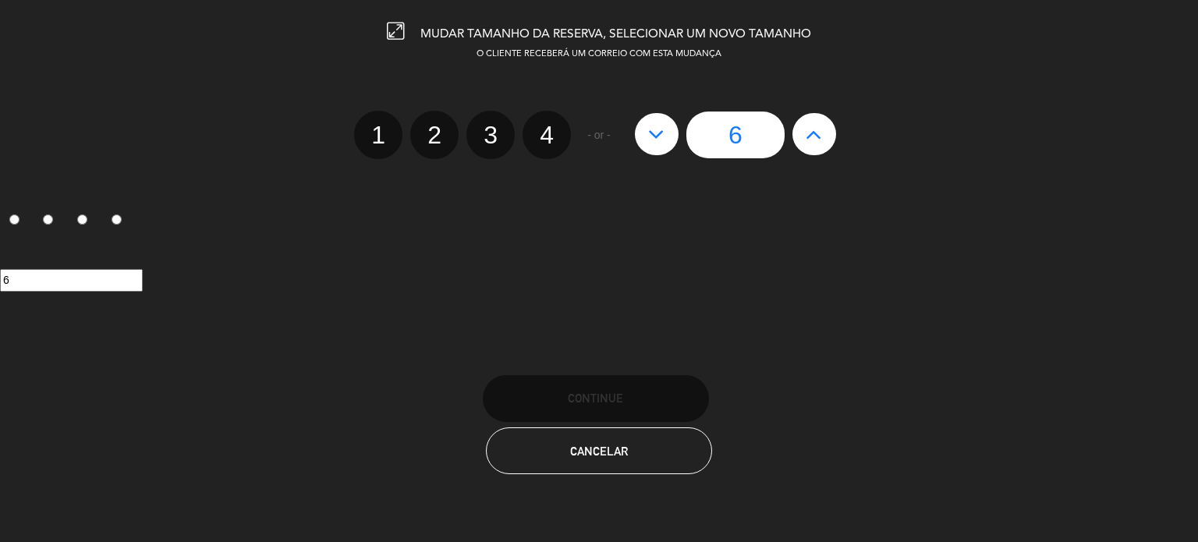
click at [537, 136] on label "4" at bounding box center [547, 135] width 48 height 48
click at [540, 126] on input "4" at bounding box center [545, 121] width 10 height 10
radio input "true"
radio input "false"
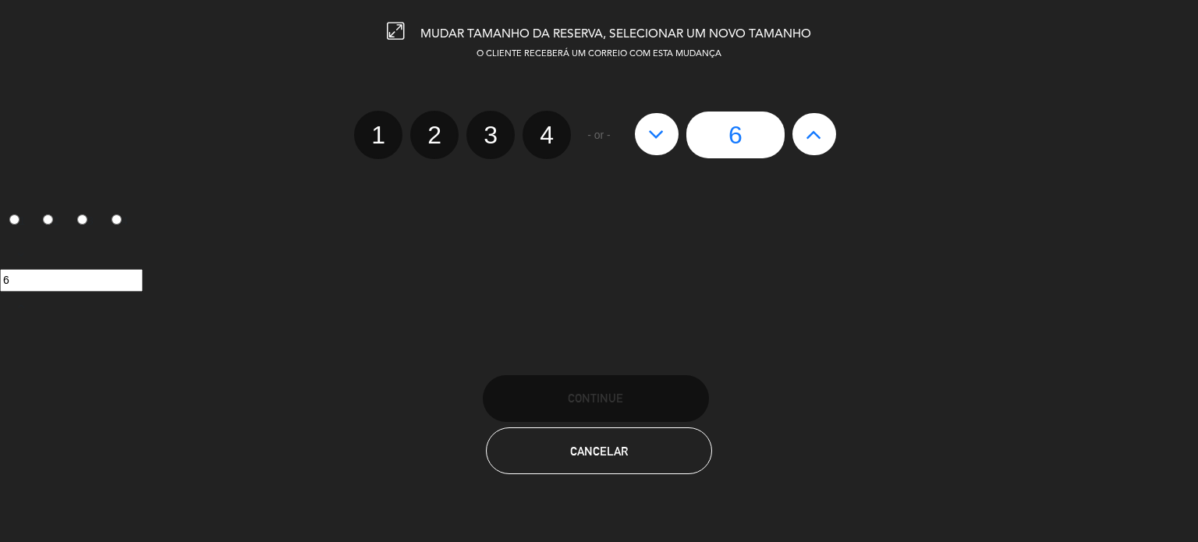
radio input "false"
radio input "true"
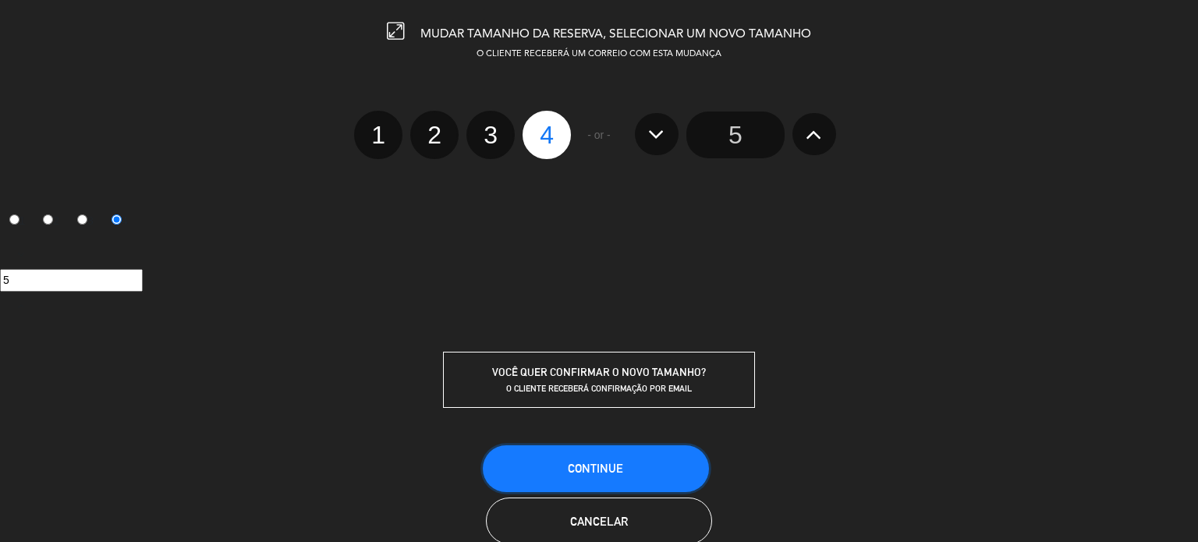
click at [617, 452] on button "CONTINUE" at bounding box center [596, 468] width 226 height 47
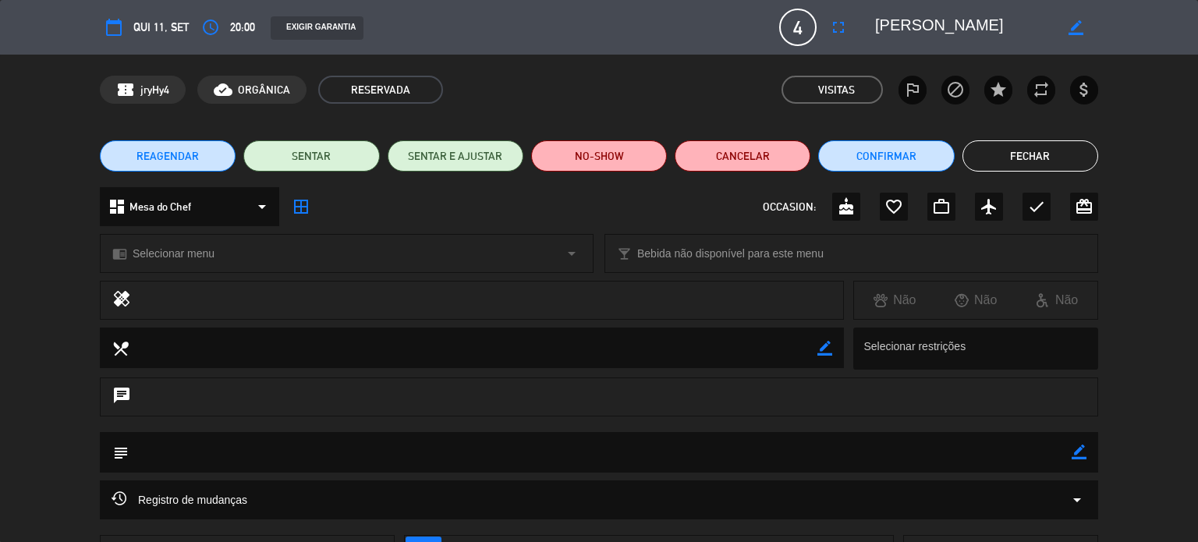
click at [1039, 159] on button "Fechar" at bounding box center [1030, 155] width 136 height 31
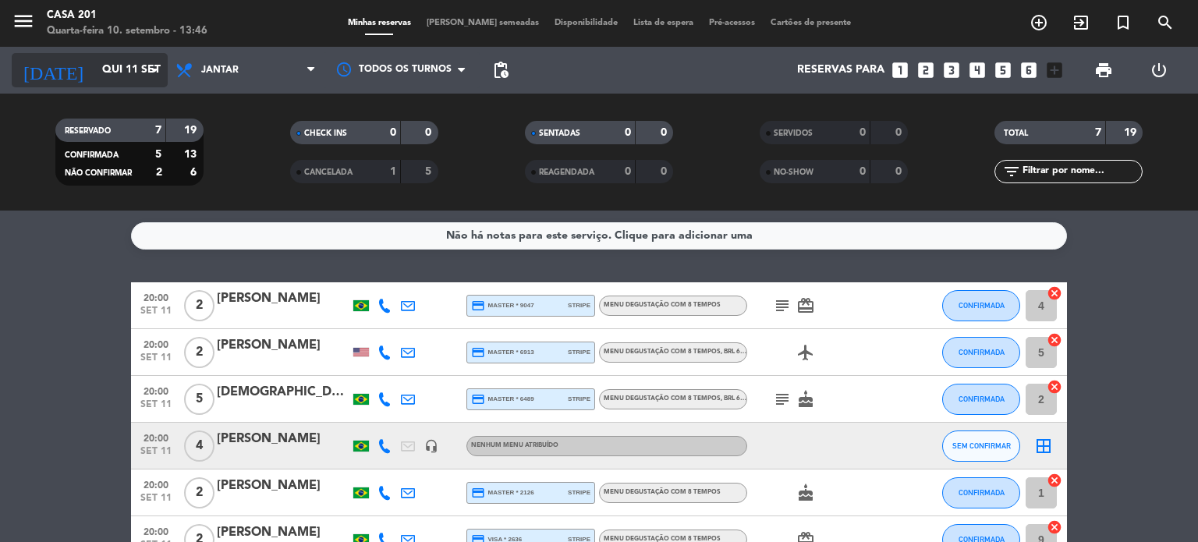
click at [115, 73] on input "Qui 11 set" at bounding box center [168, 70] width 148 height 28
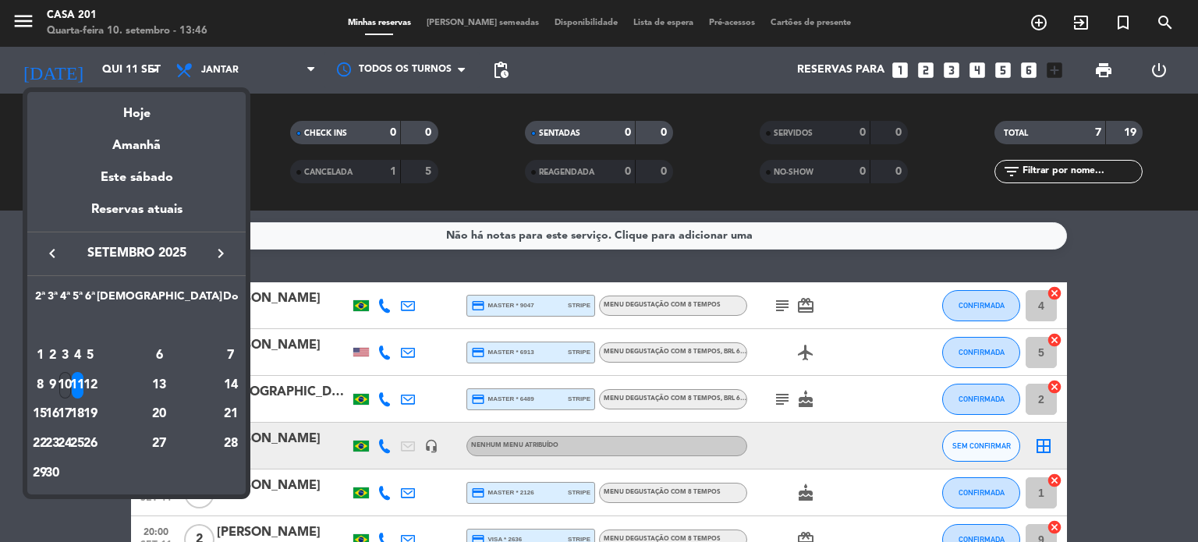
click at [71, 382] on div "10" at bounding box center [65, 385] width 12 height 27
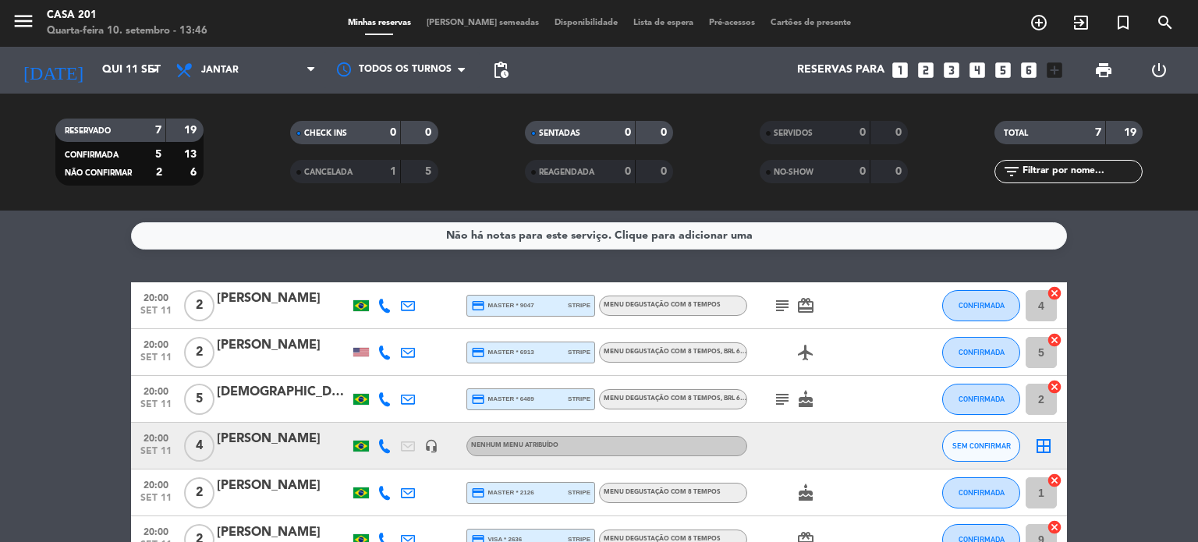
type input "Qua 10 set"
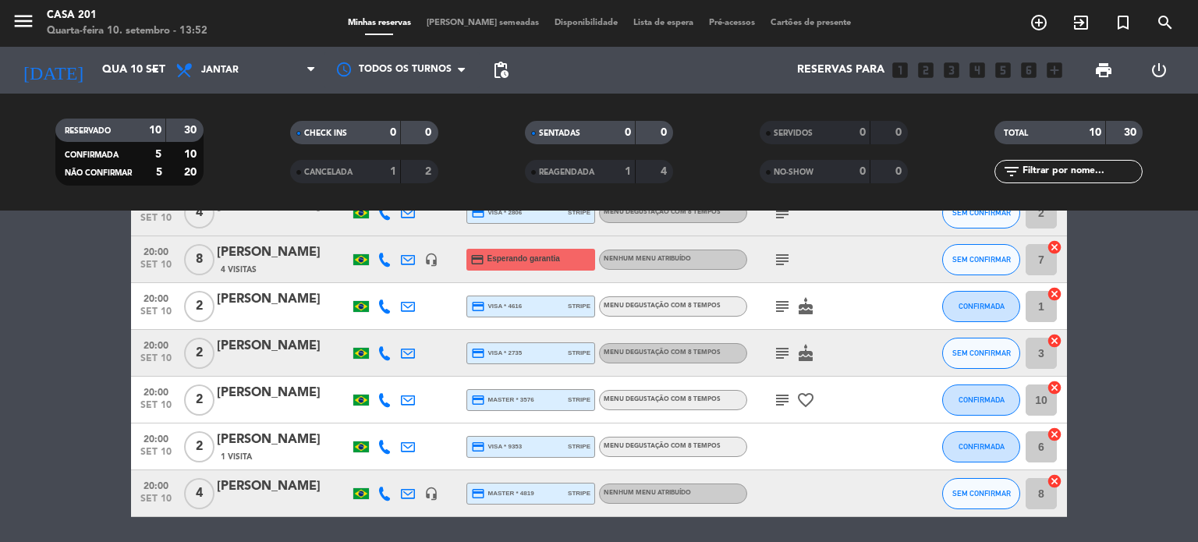
scroll to position [234, 0]
